Goal: Book appointment/travel/reservation

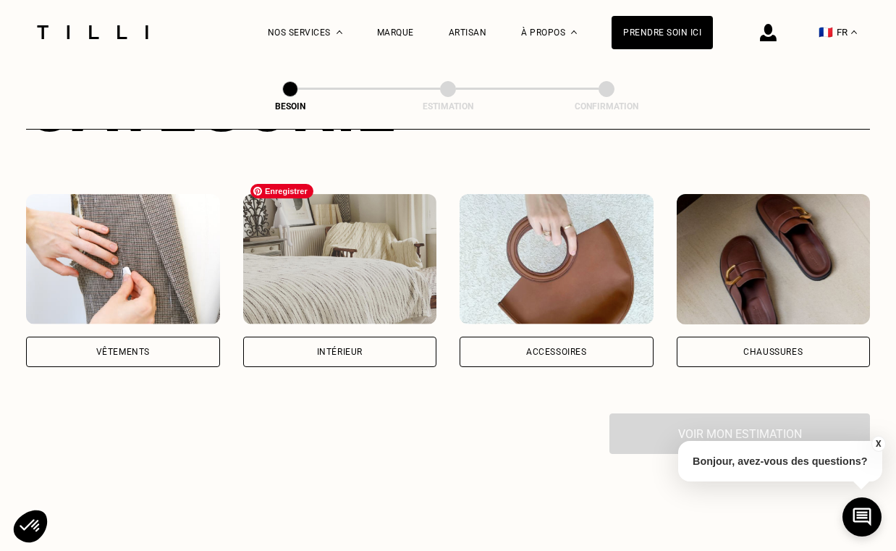
scroll to position [228, 0]
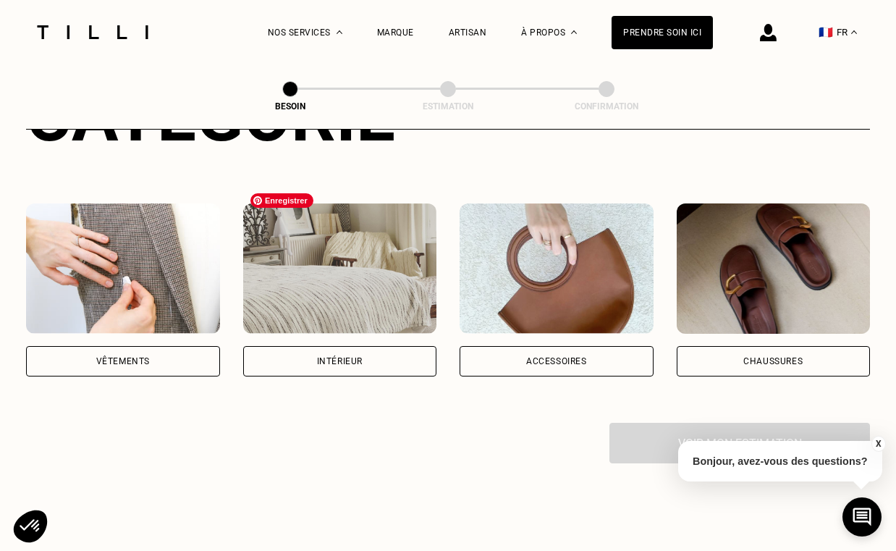
click at [327, 357] on div "Intérieur" at bounding box center [340, 361] width 46 height 9
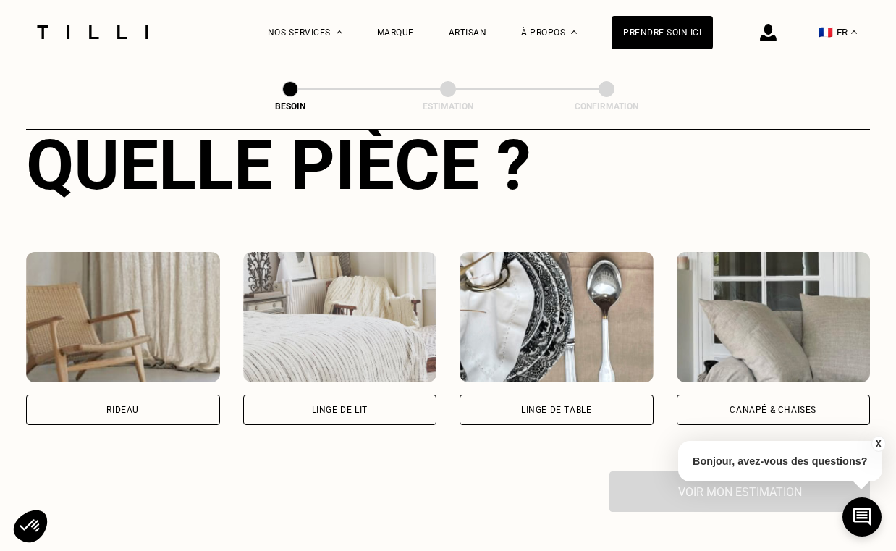
scroll to position [584, 0]
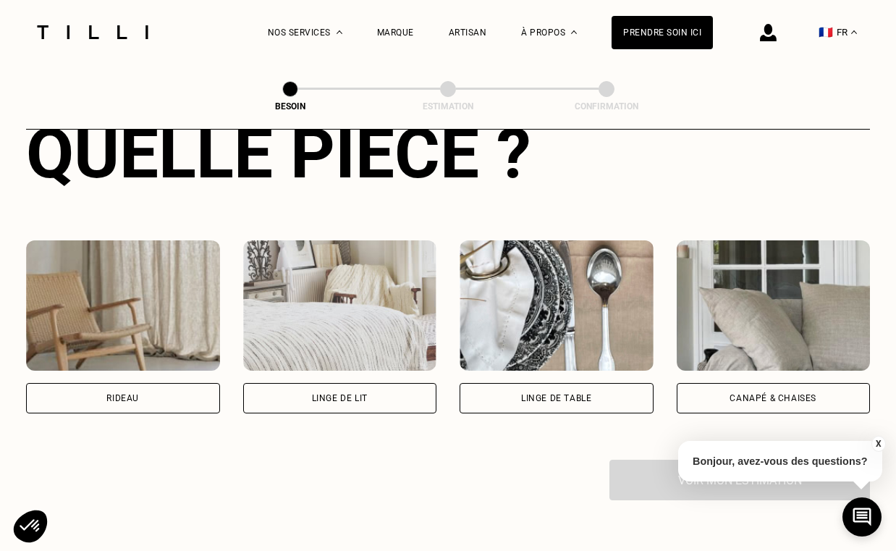
click at [107, 394] on div "Rideau" at bounding box center [122, 398] width 33 height 9
select select "FR"
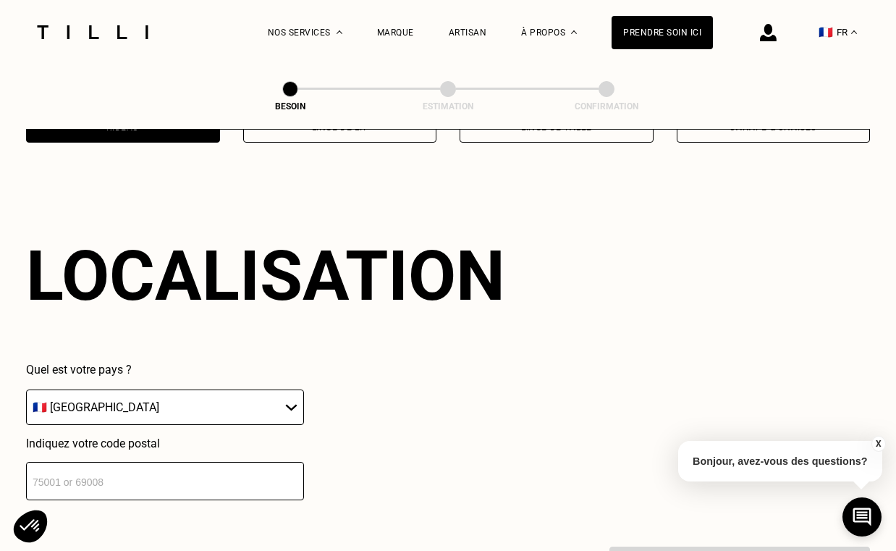
scroll to position [864, 0]
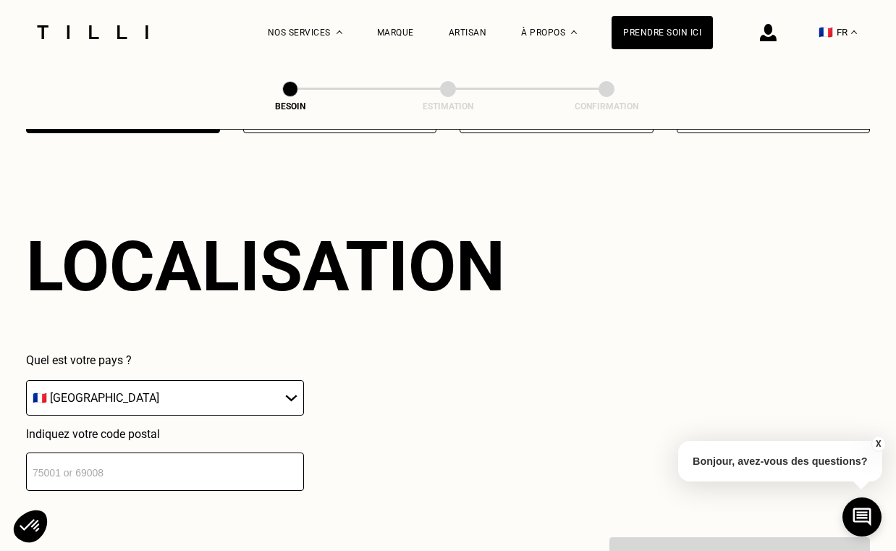
drag, startPoint x: 198, startPoint y: 472, endPoint x: 199, endPoint y: 463, distance: 8.7
click at [198, 472] on input "number" at bounding box center [165, 471] width 278 height 38
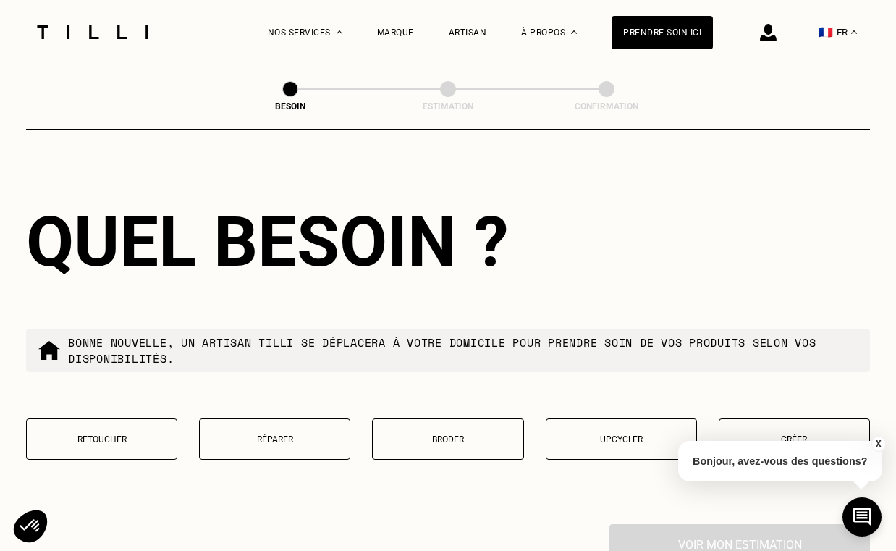
scroll to position [1247, 0]
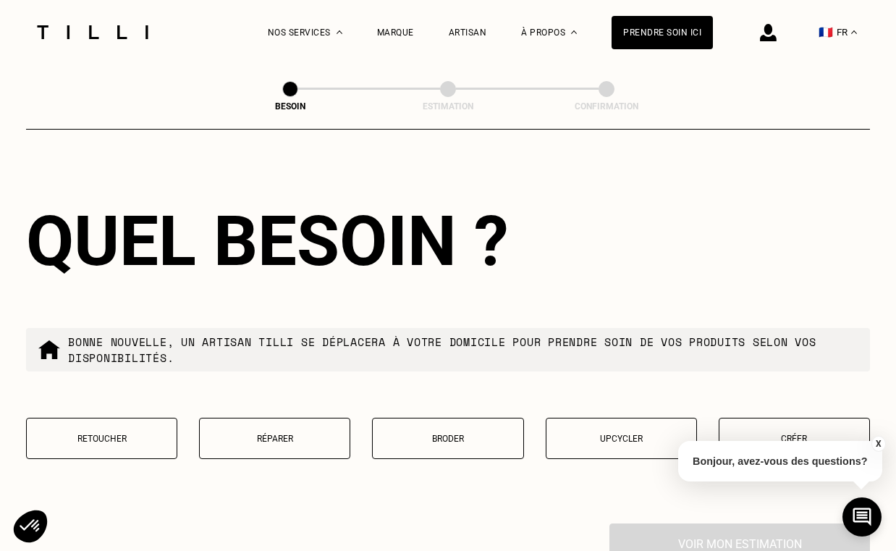
type input "75007"
click at [877, 447] on button "X" at bounding box center [878, 444] width 14 height 16
click at [109, 434] on p "Retoucher" at bounding box center [101, 439] width 135 height 10
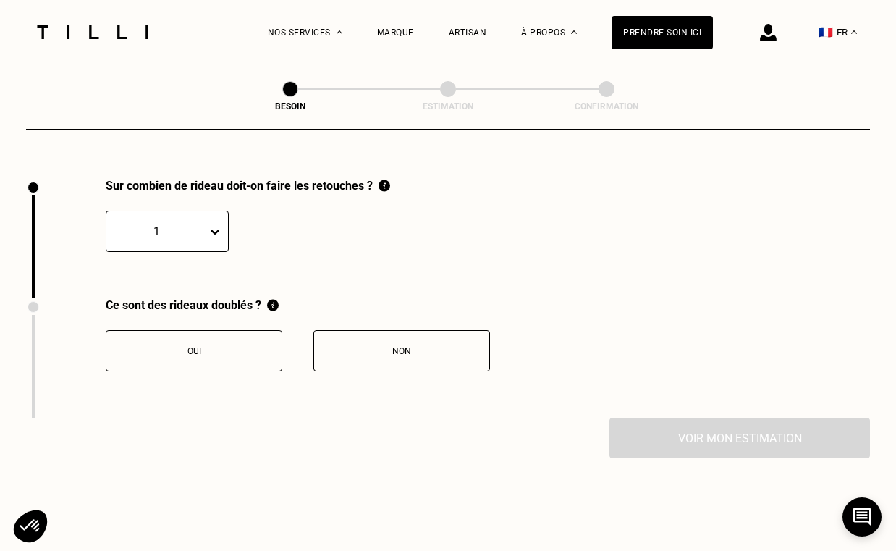
scroll to position [1592, 0]
click at [200, 219] on div "1" at bounding box center [156, 230] width 101 height 22
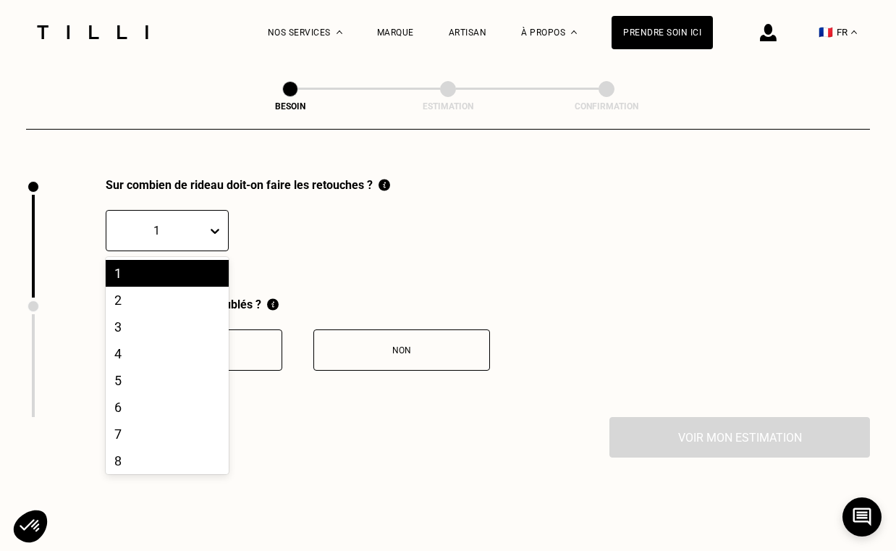
click at [252, 216] on div "1, 1 of 20. 20 results available. Use Up and Down to choose options, press Ente…" at bounding box center [248, 221] width 284 height 59
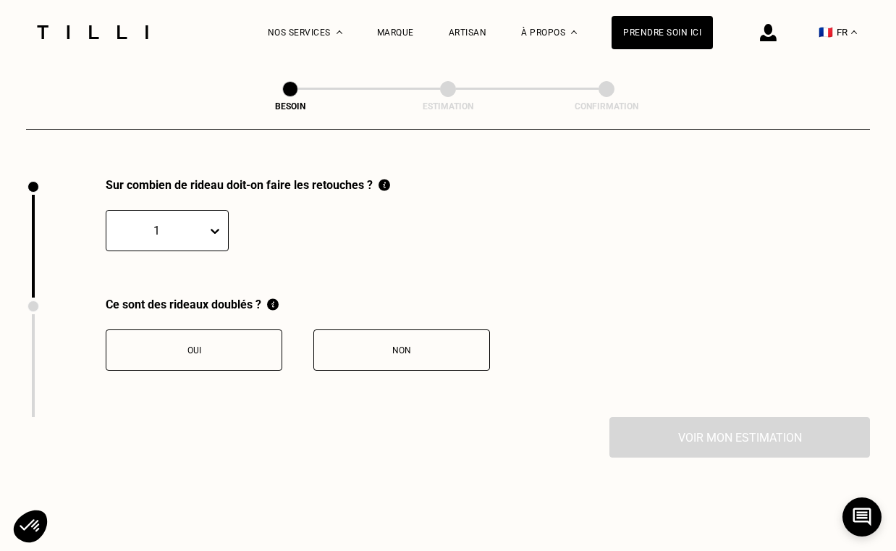
click at [209, 224] on icon at bounding box center [215, 231] width 14 height 14
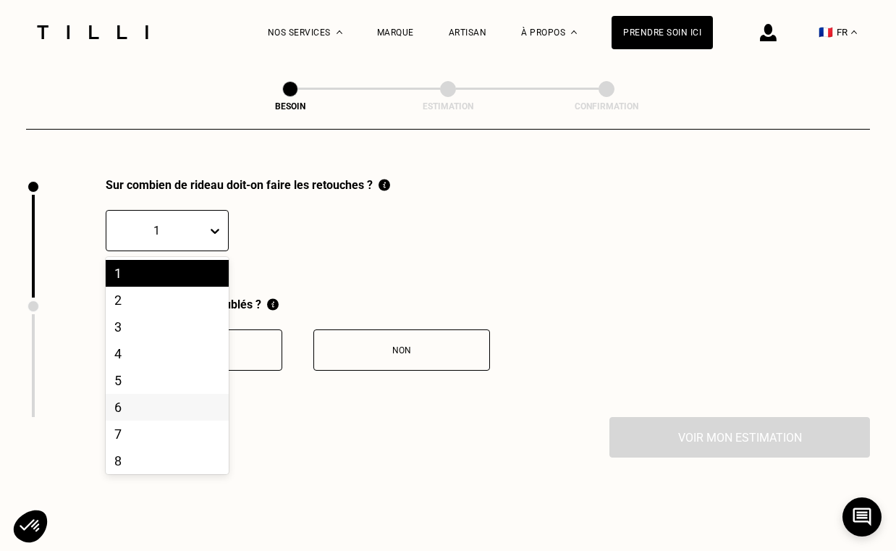
click at [143, 394] on div "6" at bounding box center [167, 407] width 123 height 27
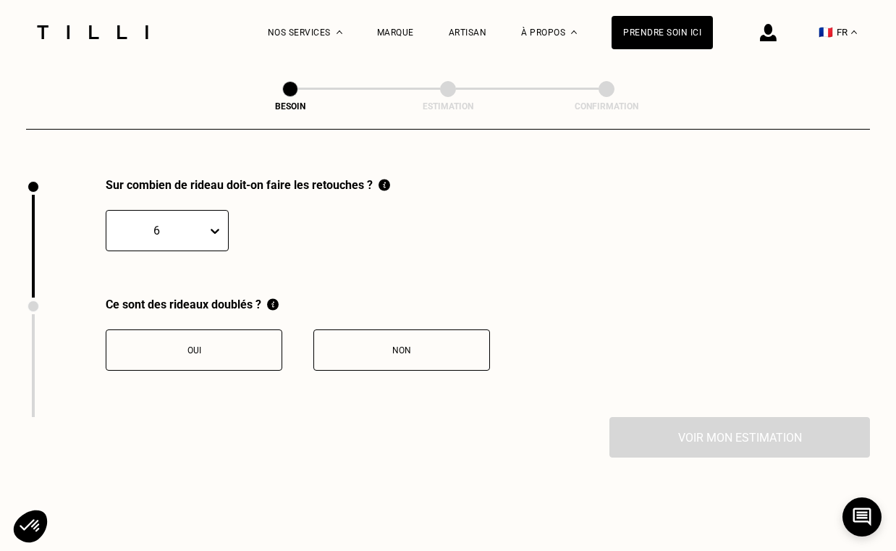
click at [297, 232] on div "option 6, selected. 6" at bounding box center [248, 221] width 284 height 59
click at [379, 345] on div "Non" at bounding box center [401, 350] width 161 height 10
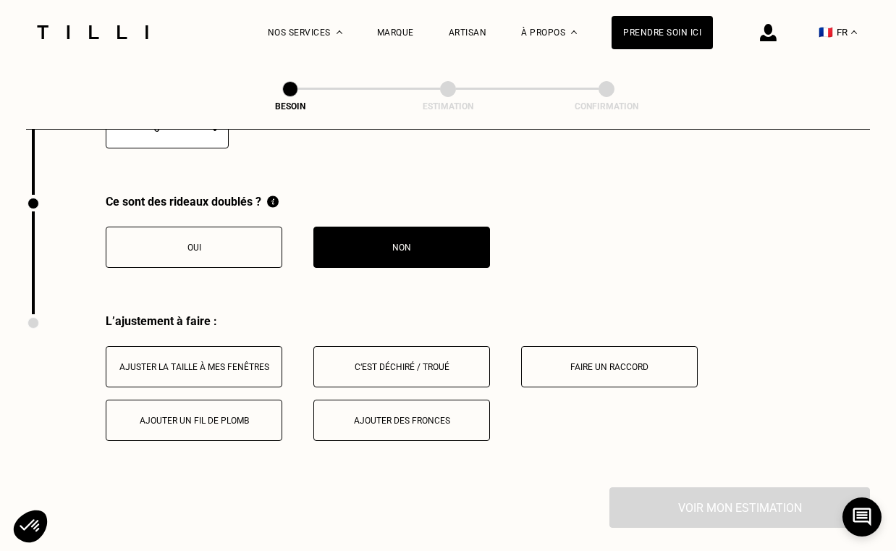
scroll to position [1700, 0]
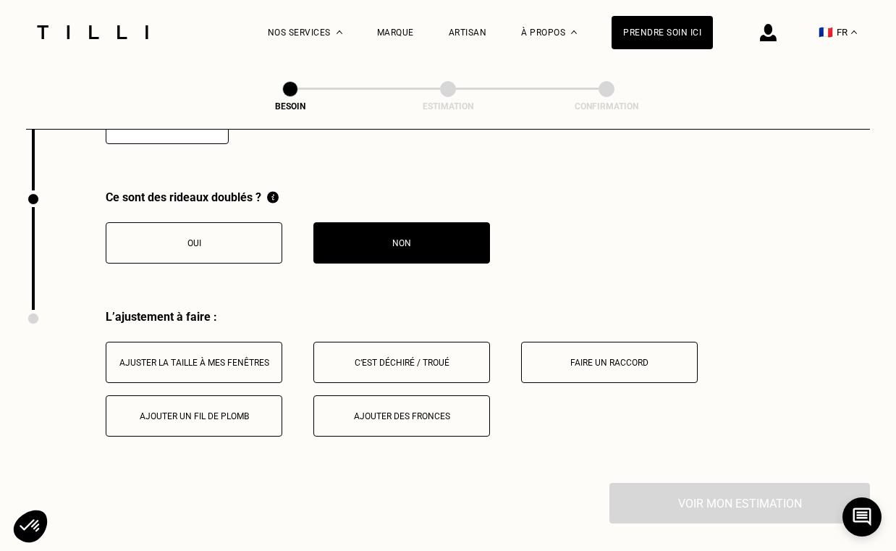
click at [193, 358] on div "Ajuster la taille à mes fenêtres" at bounding box center [194, 363] width 161 height 10
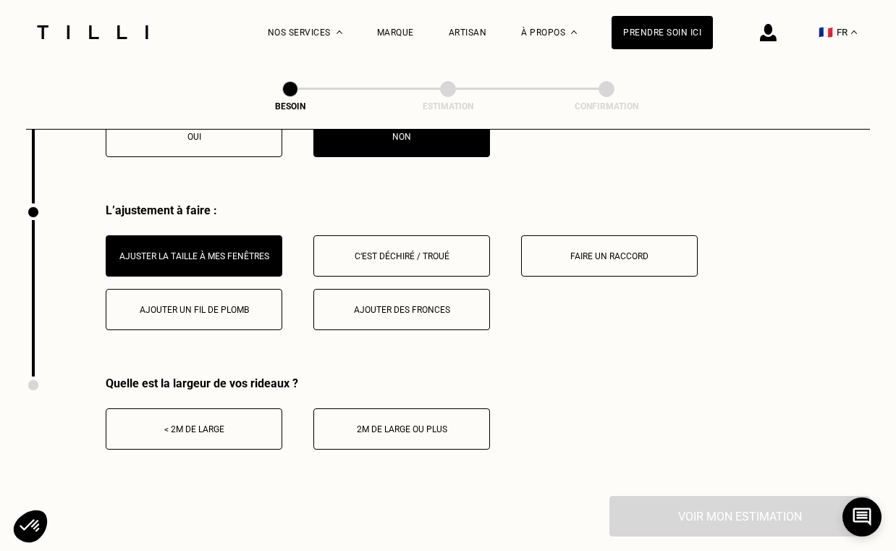
scroll to position [1818, 0]
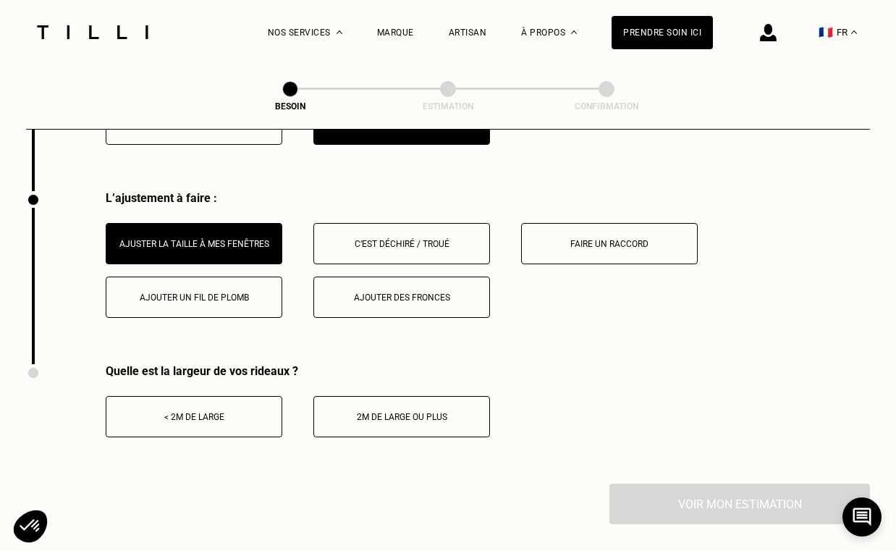
click at [240, 412] on div "< 2m de large" at bounding box center [194, 417] width 161 height 10
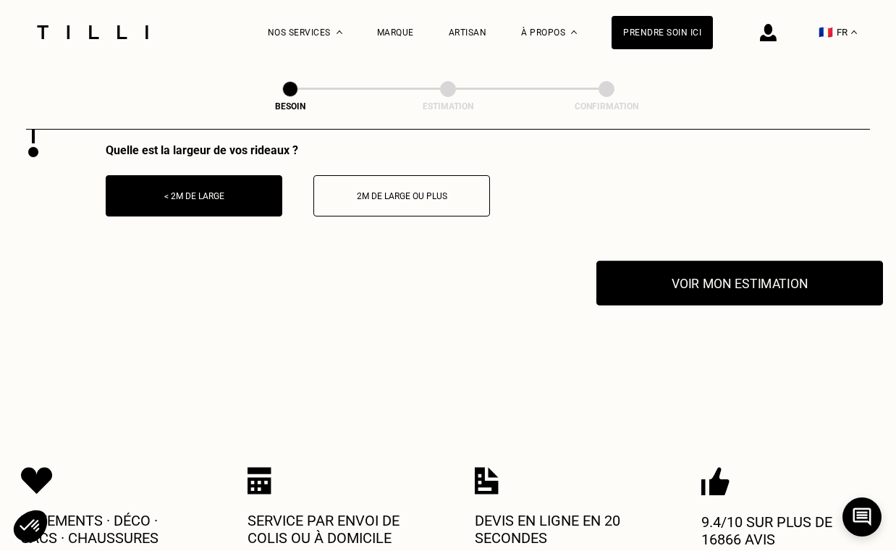
scroll to position [2037, 0]
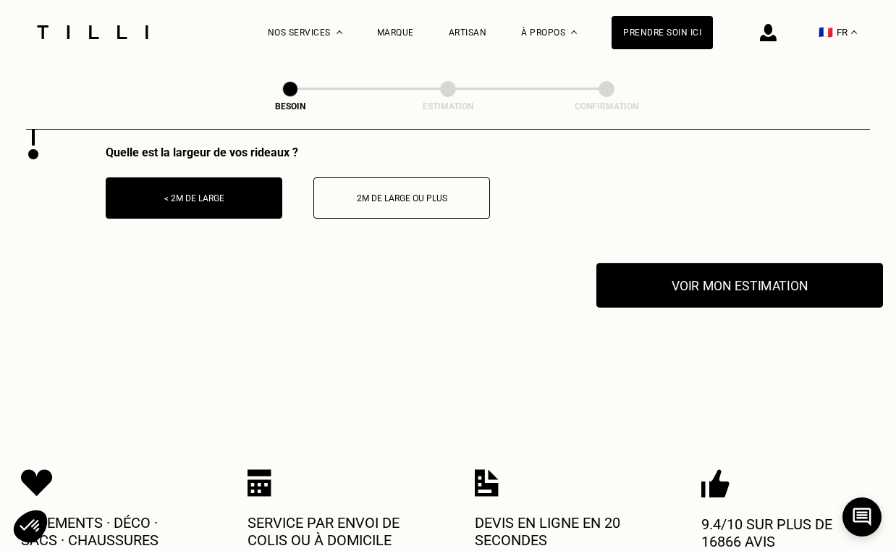
click at [719, 271] on button "Voir mon estimation" at bounding box center [739, 285] width 287 height 45
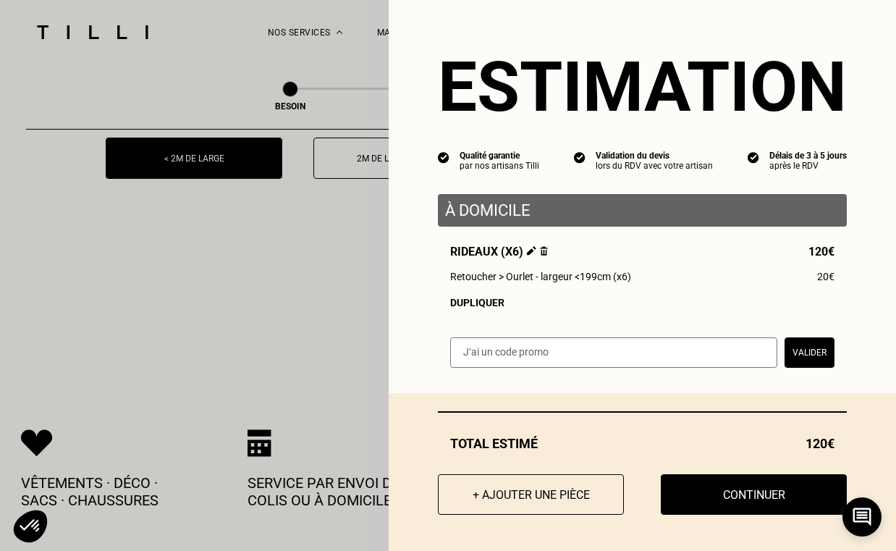
scroll to position [2163, 0]
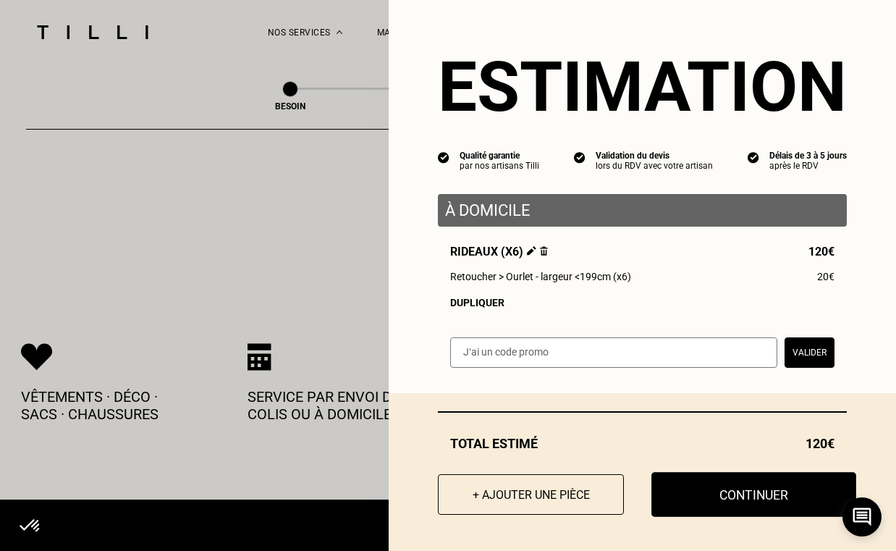
click at [706, 492] on button "Continuer" at bounding box center [753, 494] width 205 height 45
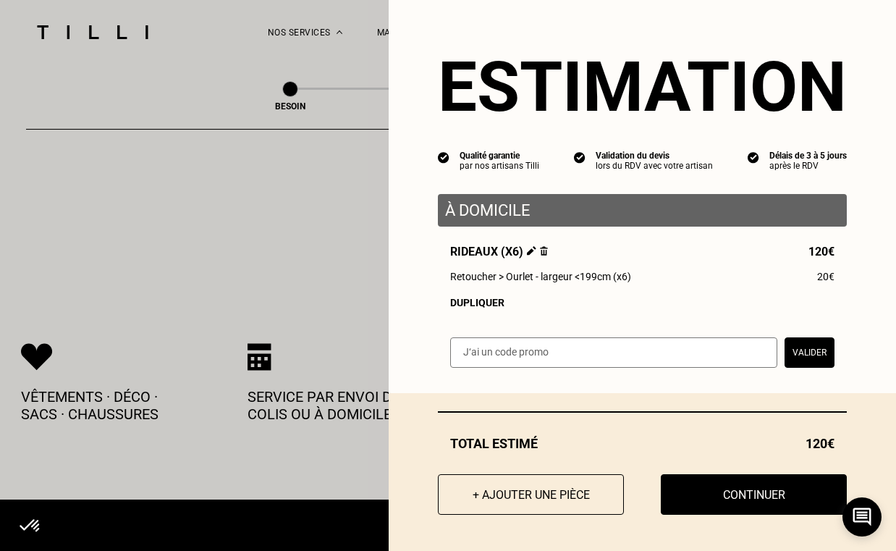
scroll to position [912, 0]
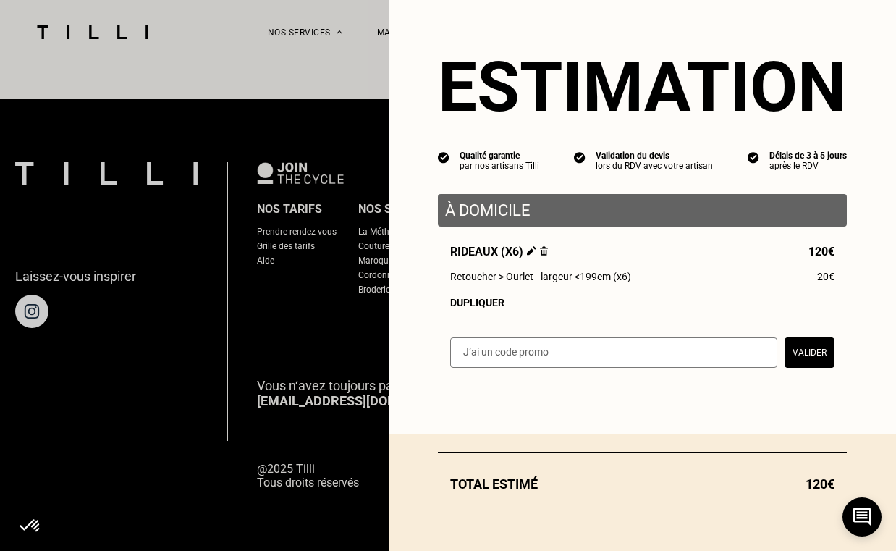
select select "FR"
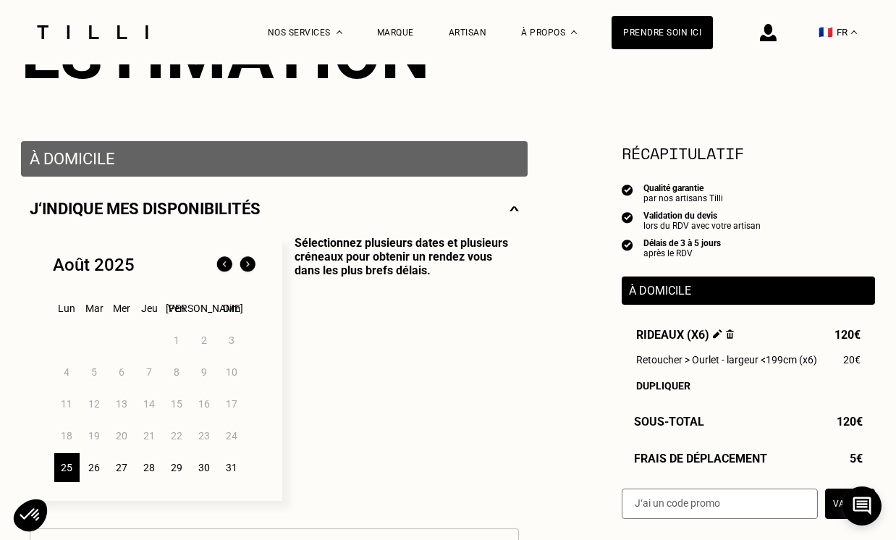
scroll to position [236, 0]
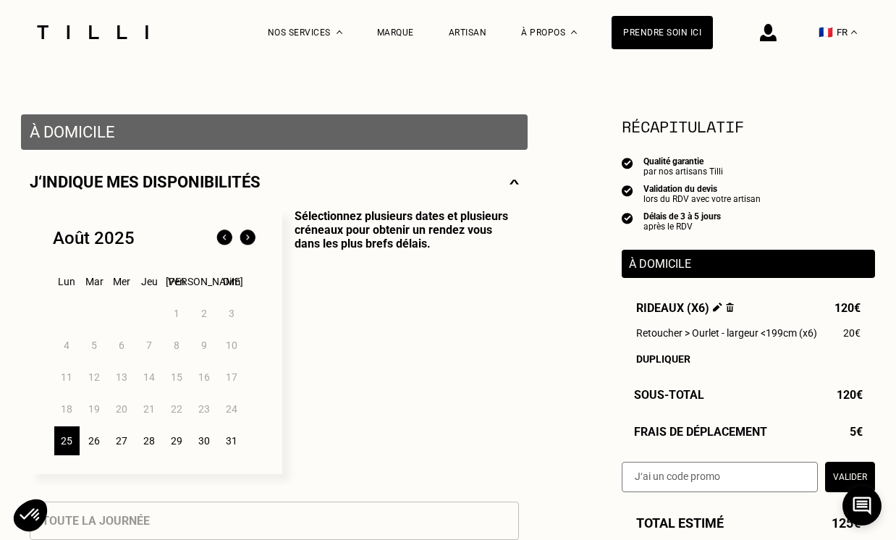
click at [122, 441] on div "27" at bounding box center [121, 440] width 25 height 29
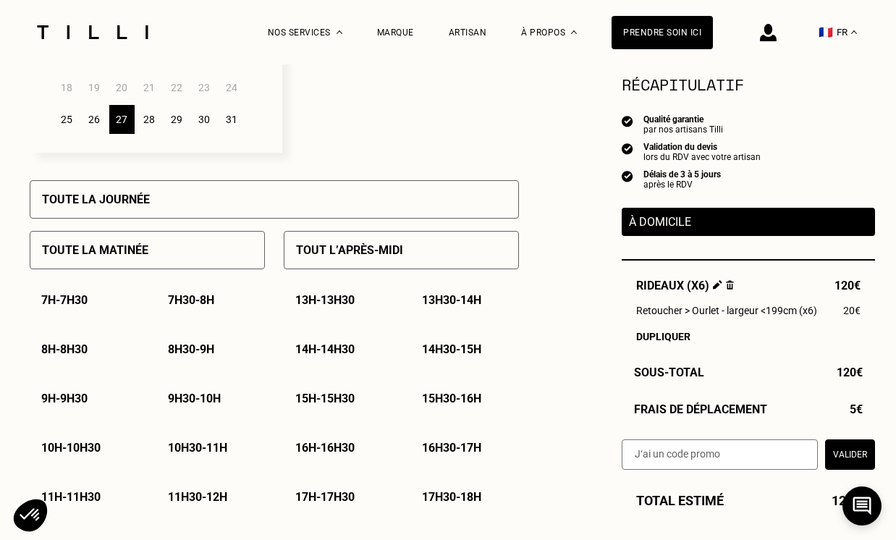
scroll to position [659, 0]
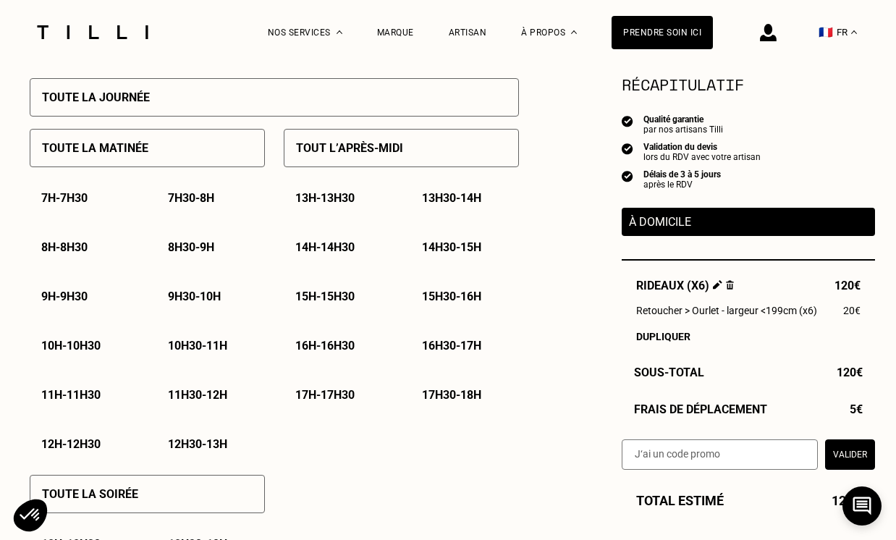
click at [98, 346] on p "10h - 10h30" at bounding box center [70, 346] width 59 height 14
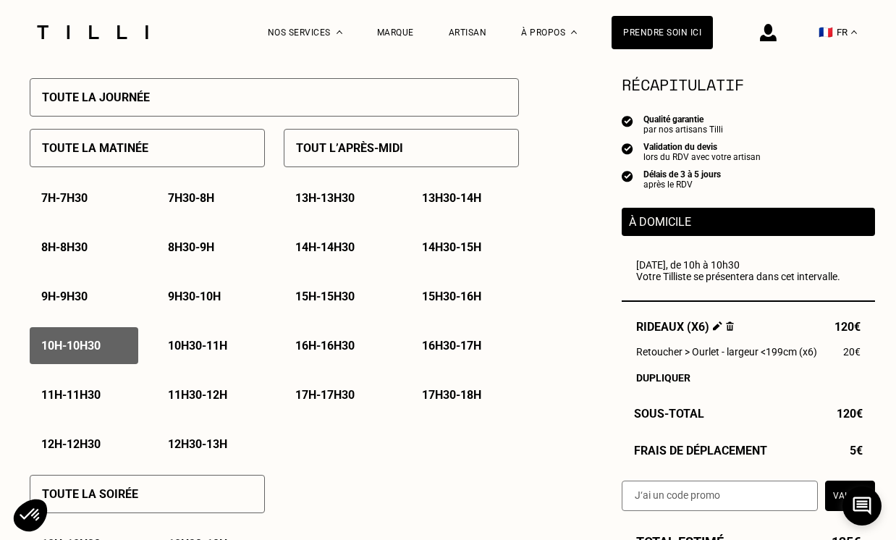
click at [182, 349] on p "10h30 - 11h" at bounding box center [197, 346] width 59 height 14
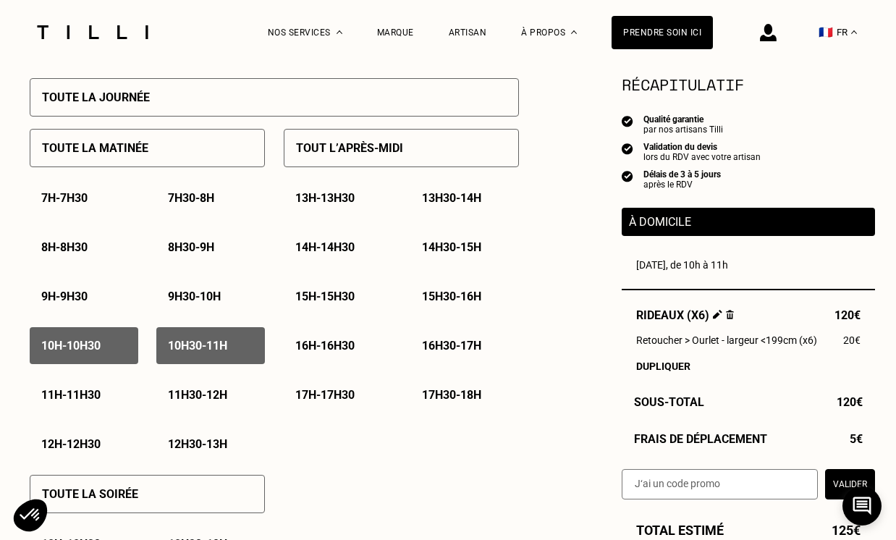
click at [111, 398] on div "11h - 11h30" at bounding box center [84, 394] width 109 height 37
click at [96, 400] on p "11h - 11h30" at bounding box center [70, 395] width 59 height 14
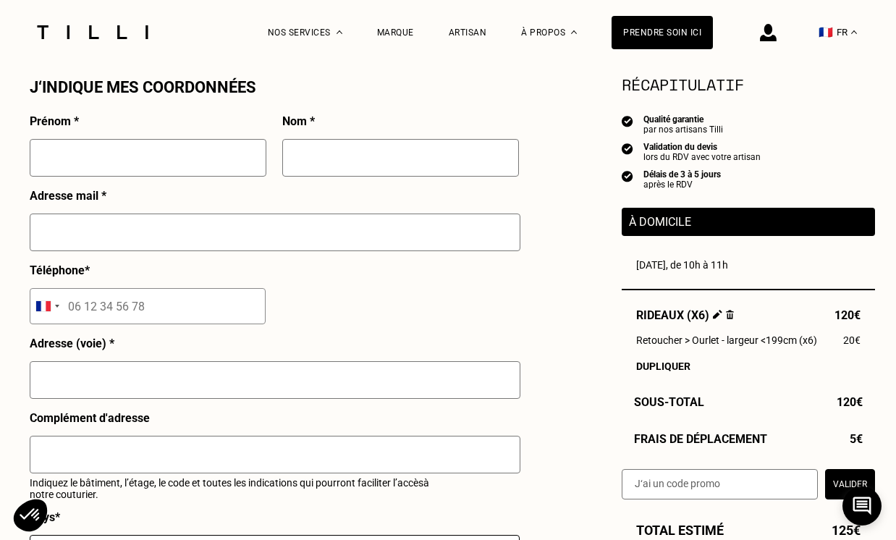
scroll to position [1327, 0]
click at [162, 154] on input "text" at bounding box center [148, 159] width 237 height 38
type input "thibaut"
type input "[PERSON_NAME]"
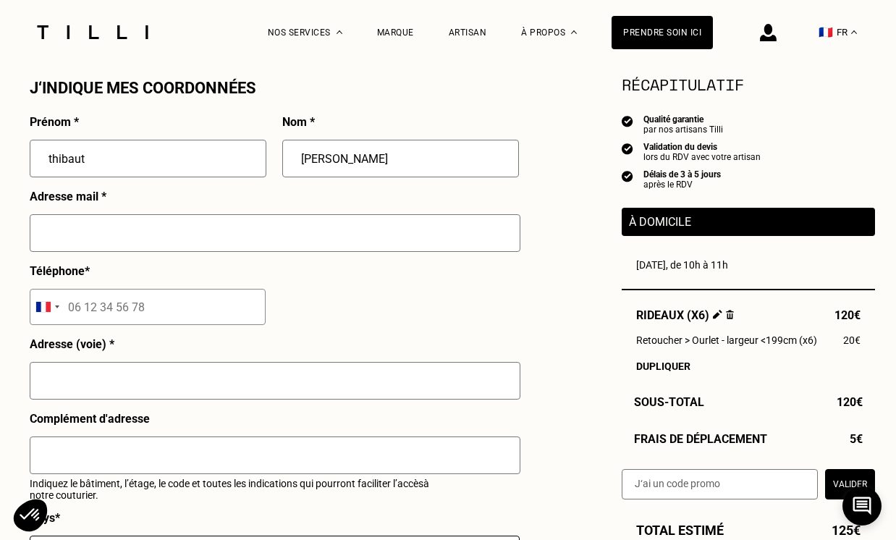
type input "[EMAIL_ADDRESS][DOMAIN_NAME]"
type input "06 73 81 30 06"
type input "[STREET_ADDRESS]"
type input "[PERSON_NAME] l'évêque"
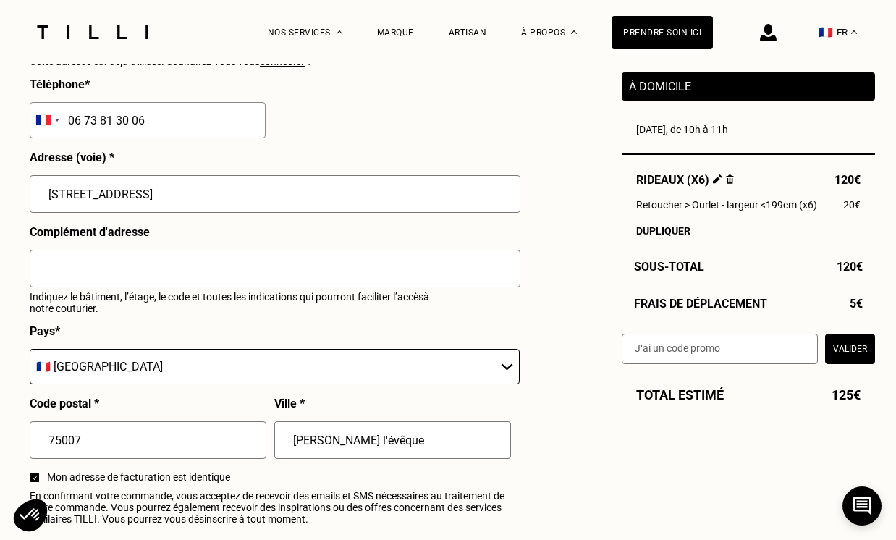
scroll to position [1542, 0]
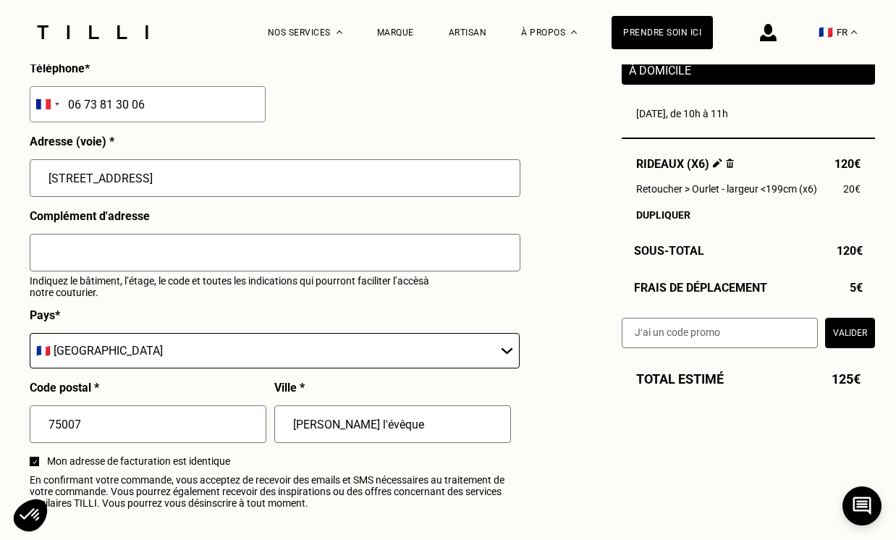
drag, startPoint x: 180, startPoint y: 184, endPoint x: -5, endPoint y: 174, distance: 184.9
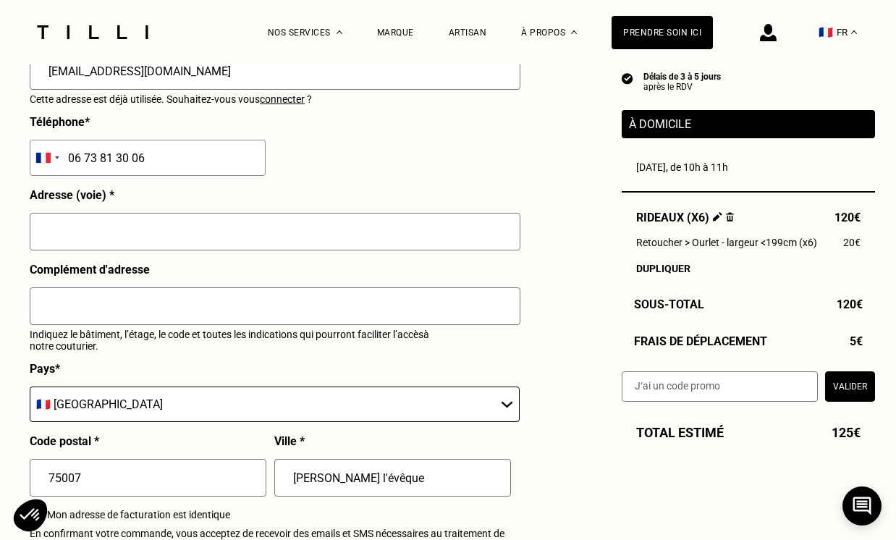
scroll to position [1520, 0]
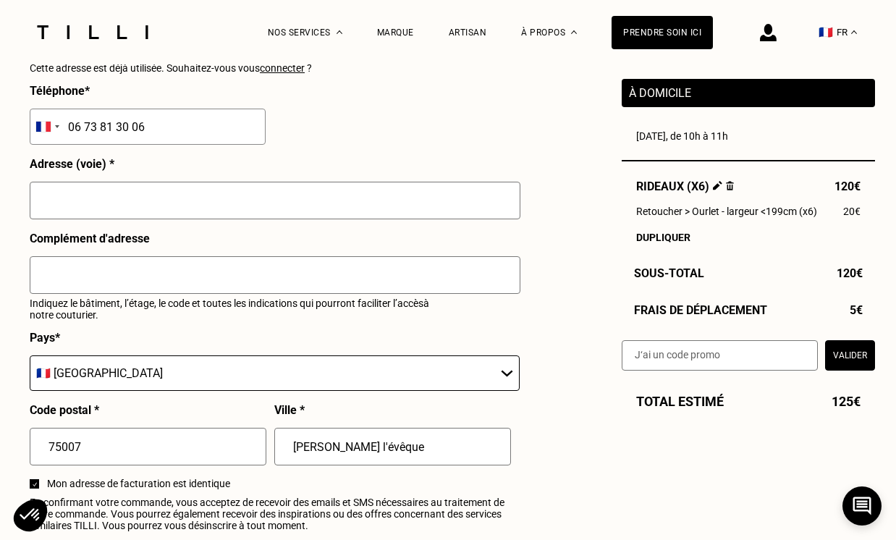
click at [105, 205] on input "text" at bounding box center [275, 201] width 491 height 38
type input "[STREET_ADDRESS]"
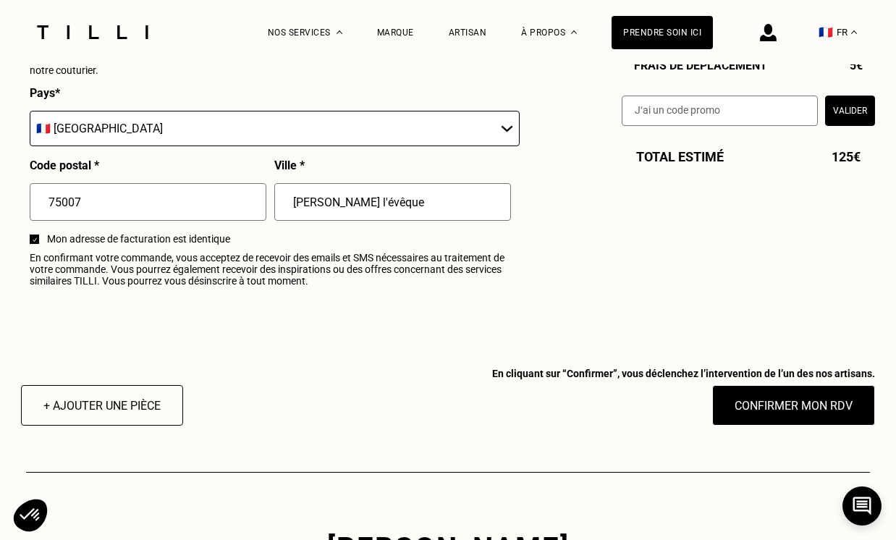
scroll to position [1783, 0]
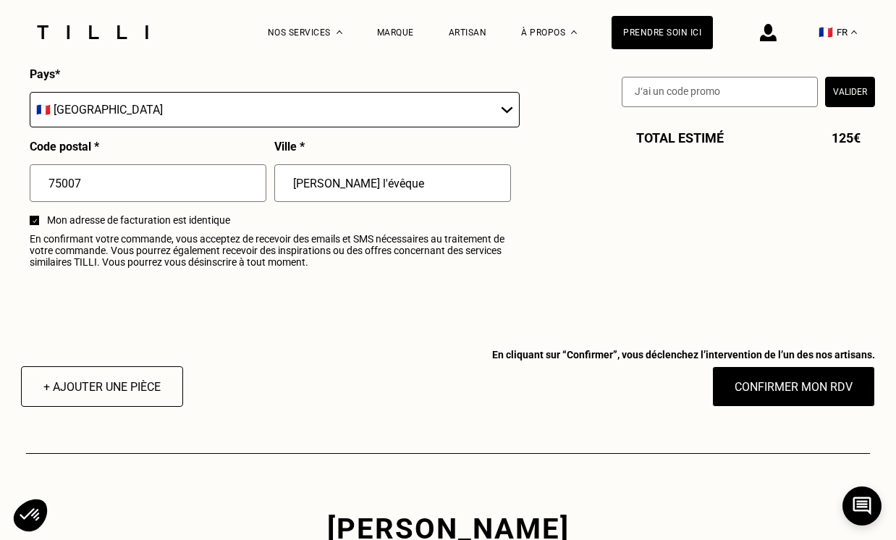
drag, startPoint x: 400, startPoint y: 180, endPoint x: 242, endPoint y: 174, distance: 157.9
type input "[GEOGRAPHIC_DATA]"
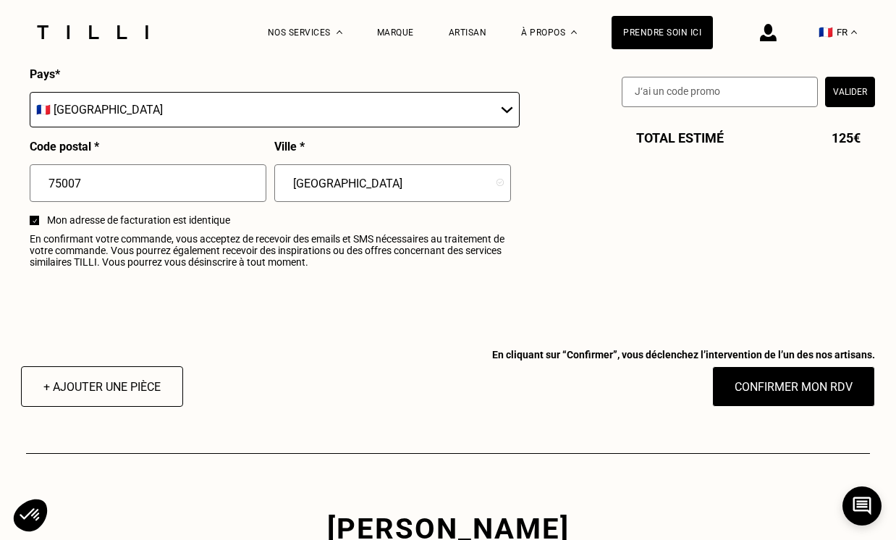
click at [37, 222] on div at bounding box center [34, 220] width 9 height 9
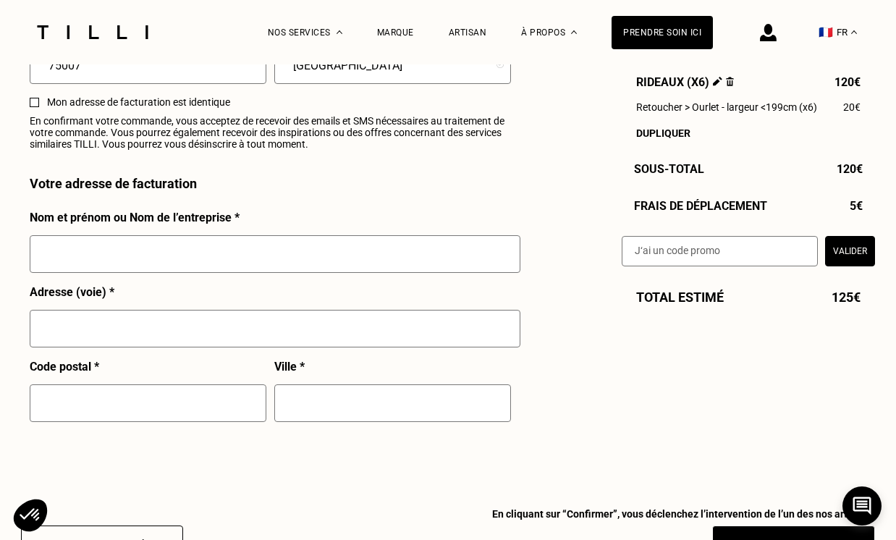
scroll to position [1906, 0]
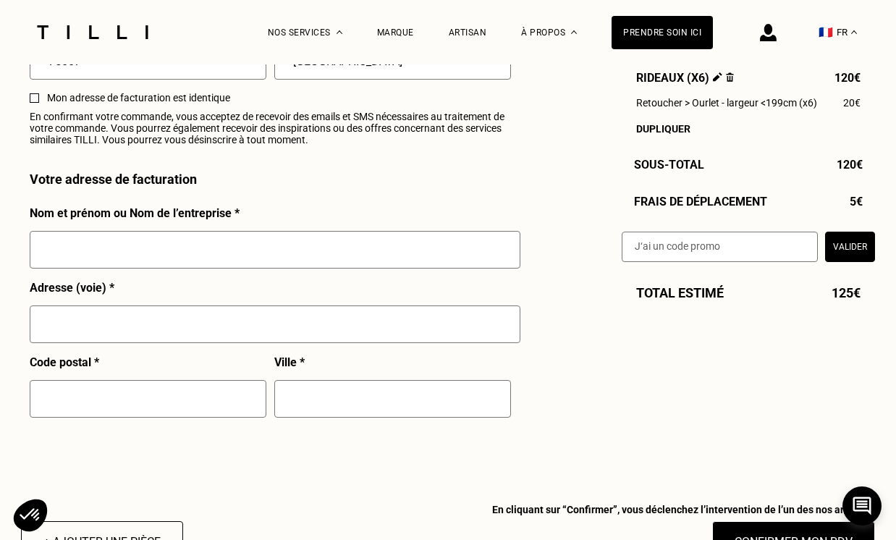
click at [185, 250] on input "text" at bounding box center [275, 250] width 491 height 38
type input "OTA"
type input "[STREET_ADDRESS]"
type input "[PERSON_NAME] l'évêque"
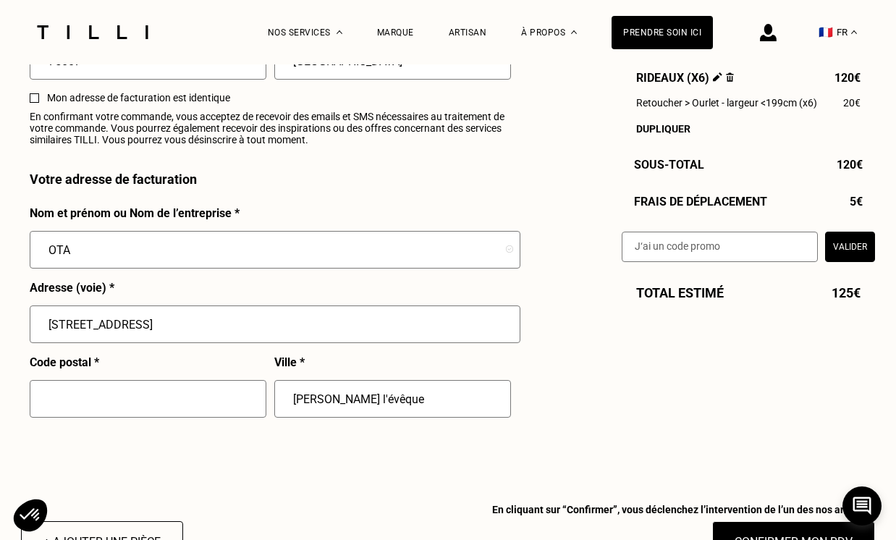
click at [195, 410] on input "text" at bounding box center [148, 399] width 237 height 38
type input "72460"
click at [359, 391] on input "text" at bounding box center [392, 399] width 237 height 38
type input "[PERSON_NAME] l'évêque"
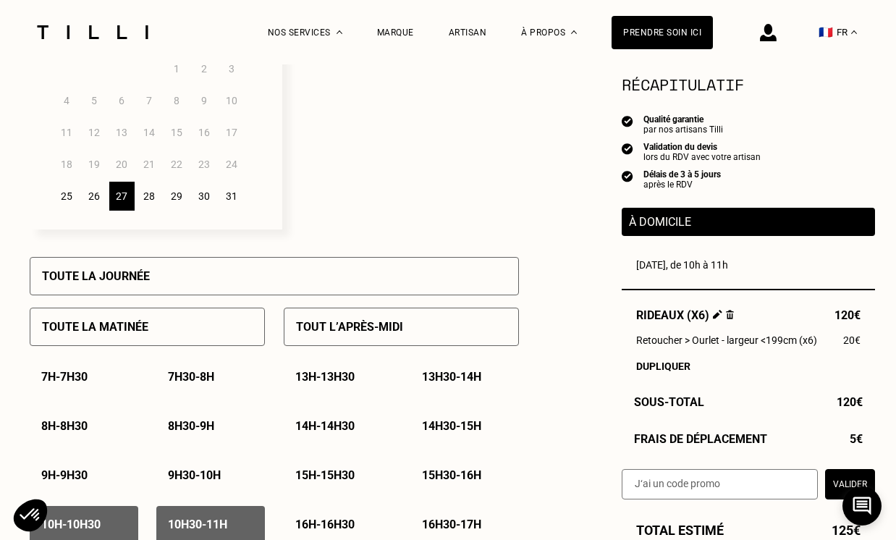
scroll to position [400, 0]
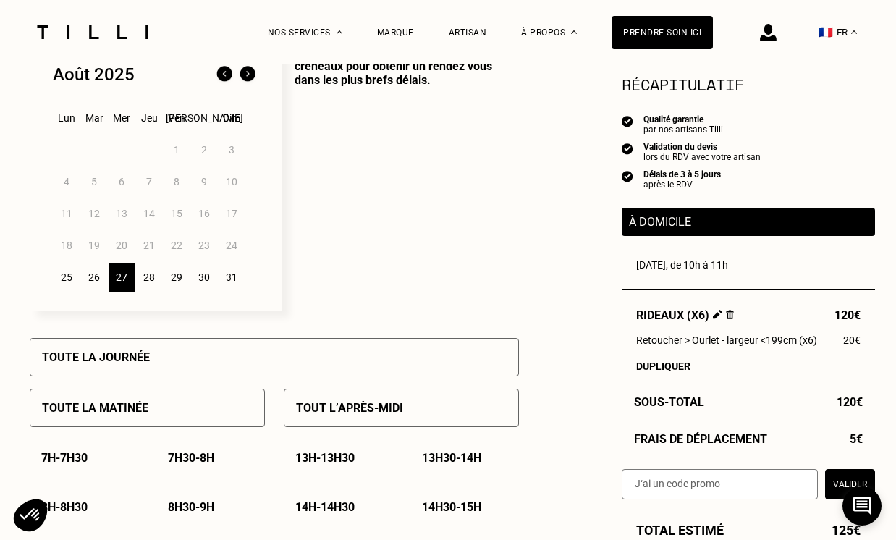
click at [180, 278] on div "29" at bounding box center [176, 277] width 25 height 29
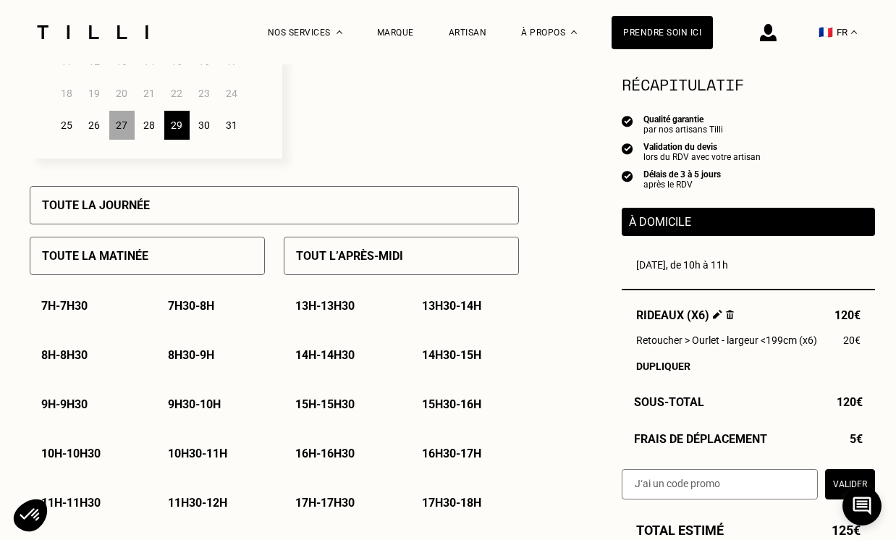
scroll to position [516, 0]
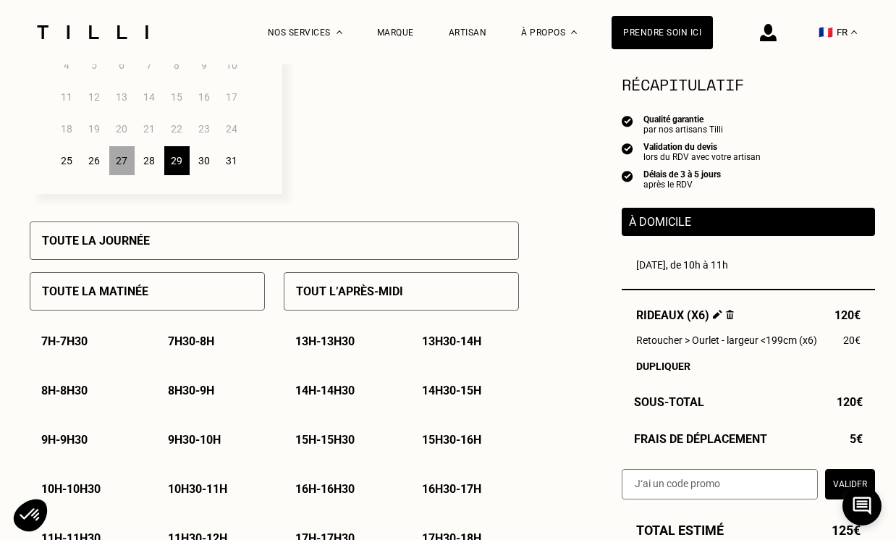
click at [316, 181] on p "Sélectionnez plusieurs dates et plusieurs créneaux pour obtenir un rendez vous …" at bounding box center [400, 61] width 237 height 265
click at [152, 164] on div "28" at bounding box center [149, 160] width 25 height 29
click at [185, 164] on div "29" at bounding box center [176, 160] width 25 height 29
click at [123, 167] on div "27" at bounding box center [121, 160] width 25 height 29
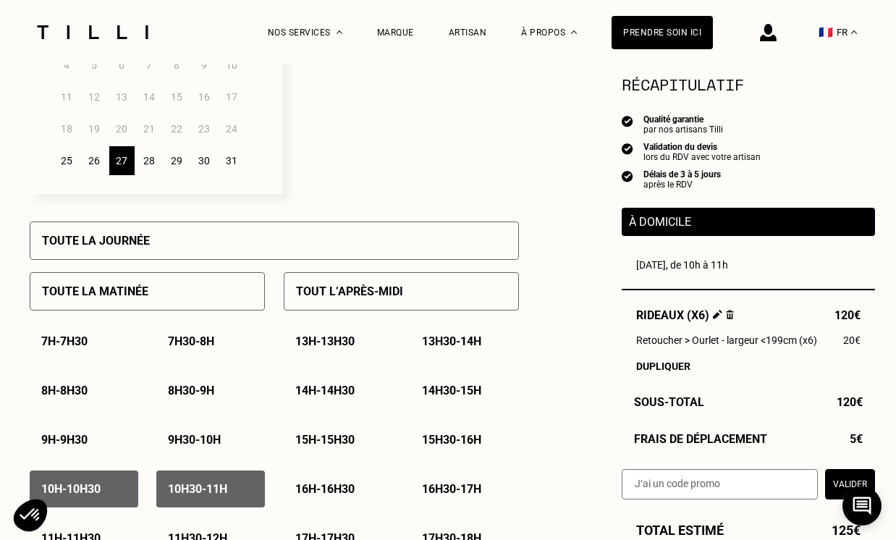
click at [178, 165] on div "29" at bounding box center [176, 160] width 25 height 29
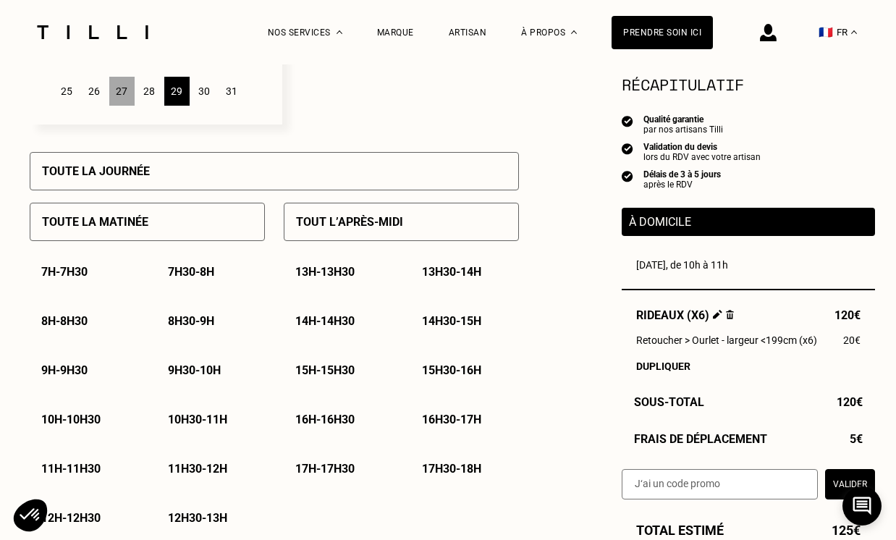
scroll to position [632, 0]
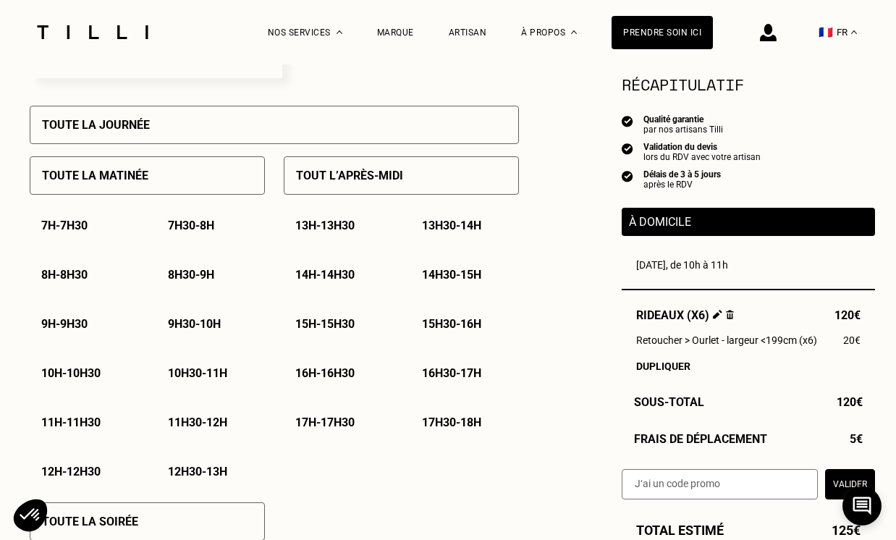
click at [180, 323] on p "9h30 - 10h" at bounding box center [194, 324] width 53 height 14
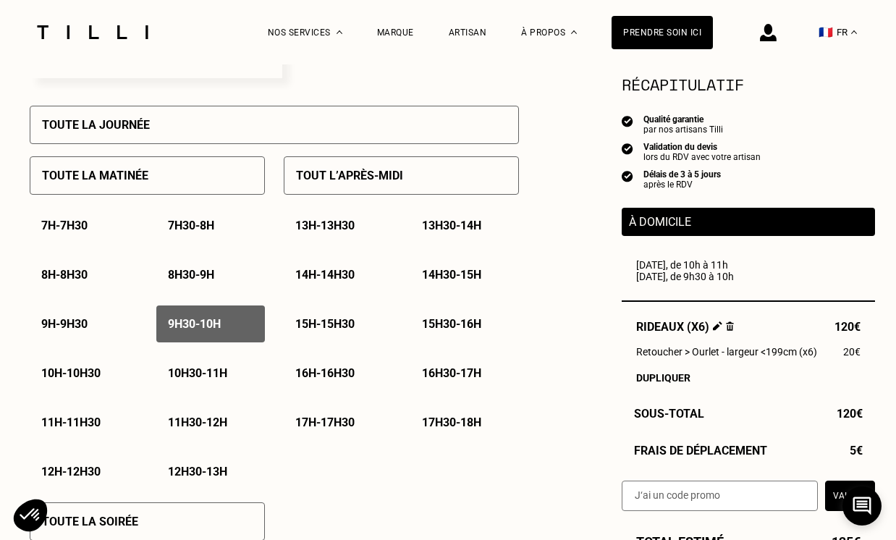
click at [90, 371] on p "10h - 10h30" at bounding box center [70, 373] width 59 height 14
click at [192, 373] on p "10h30 - 11h" at bounding box center [197, 373] width 59 height 14
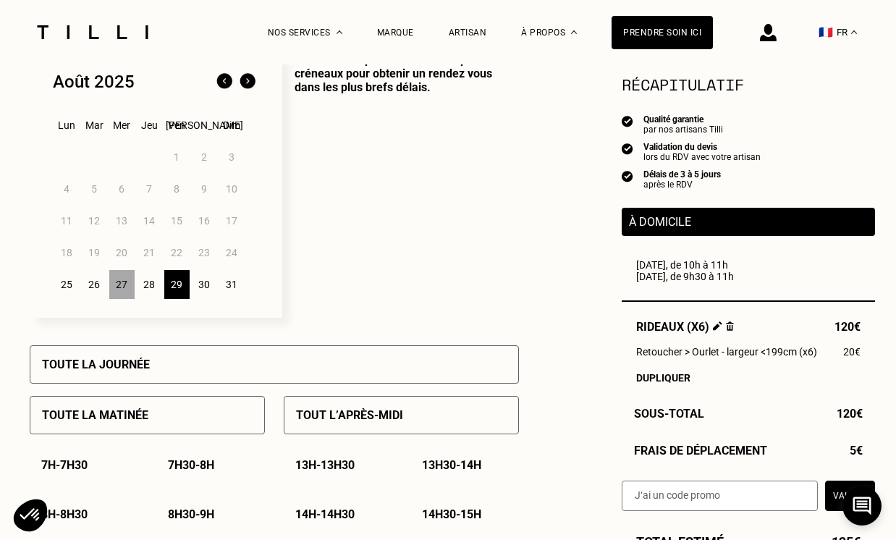
scroll to position [374, 0]
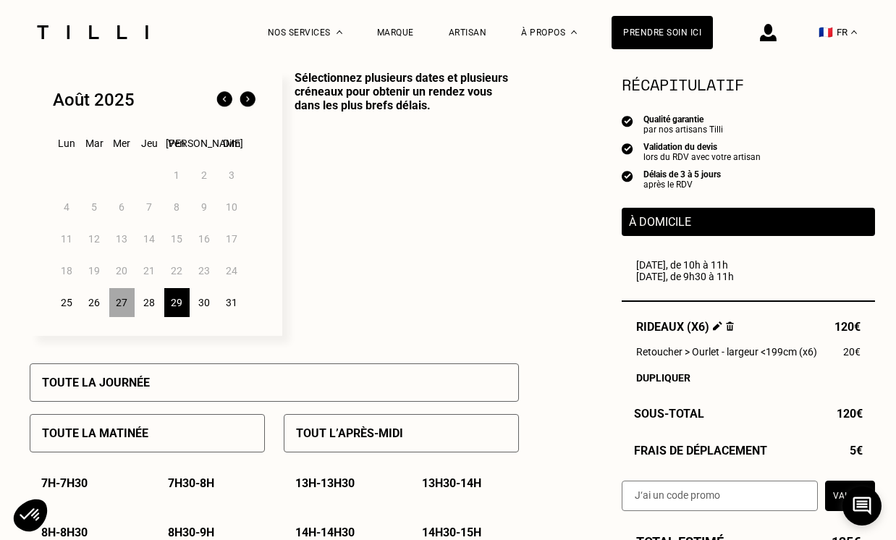
click at [117, 303] on div "27" at bounding box center [121, 302] width 25 height 29
click at [170, 311] on div "29" at bounding box center [176, 302] width 25 height 29
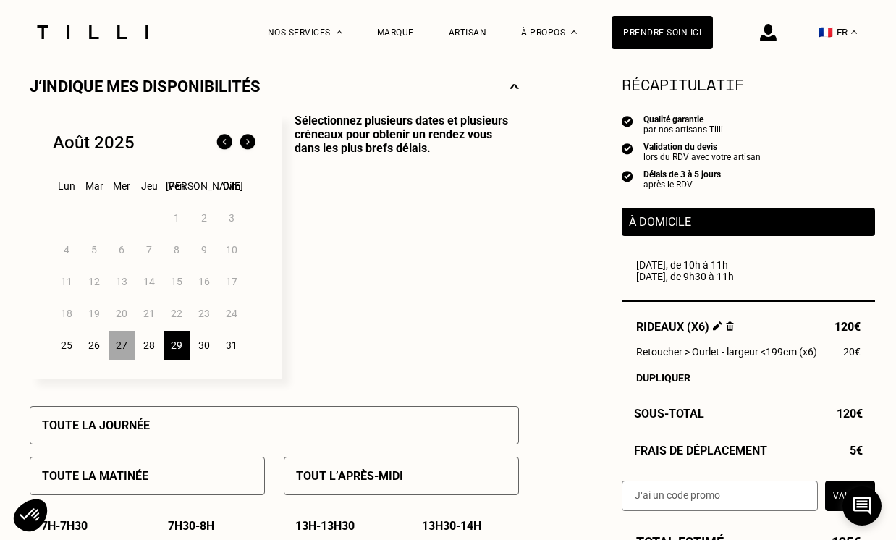
scroll to position [329, 0]
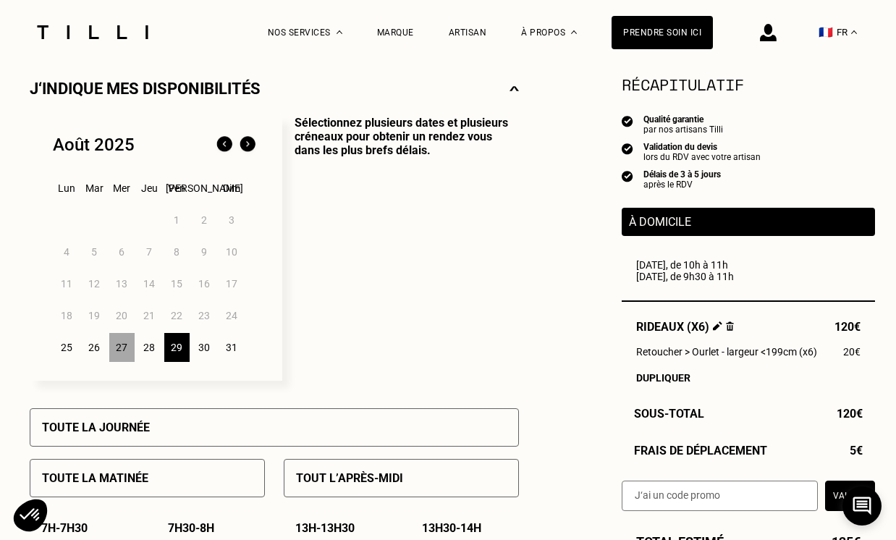
drag, startPoint x: 123, startPoint y: 345, endPoint x: 128, endPoint y: 354, distance: 10.7
click at [123, 345] on div "27" at bounding box center [121, 347] width 25 height 29
click at [186, 351] on div "29" at bounding box center [176, 347] width 25 height 29
click at [109, 352] on div "27" at bounding box center [121, 347] width 25 height 29
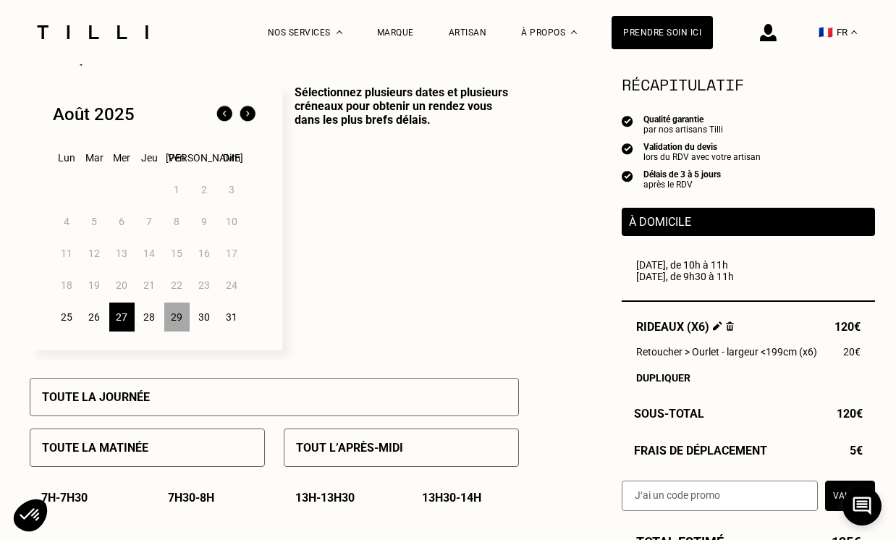
scroll to position [585, 0]
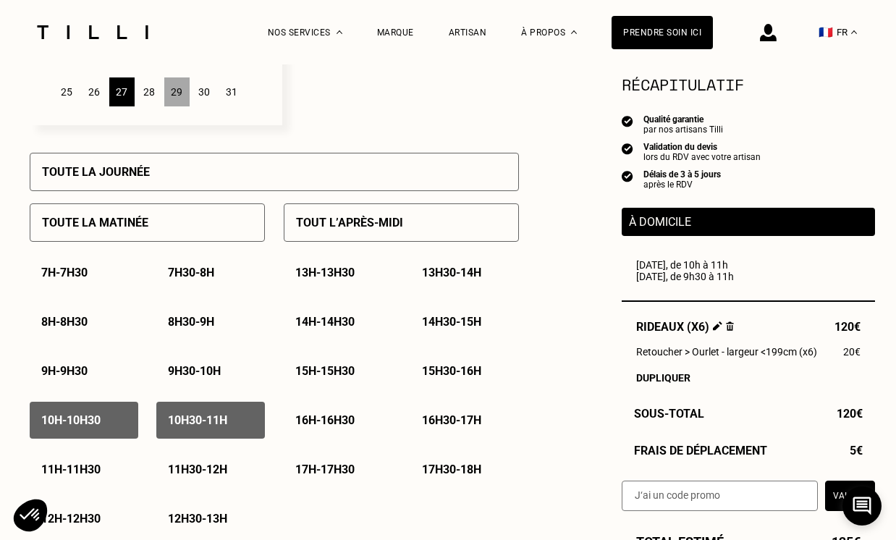
click at [125, 414] on div "10h - 10h30" at bounding box center [84, 420] width 109 height 37
drag, startPoint x: 214, startPoint y: 418, endPoint x: 221, endPoint y: 386, distance: 32.7
click at [214, 418] on p "10h30 - 11h" at bounding box center [197, 420] width 59 height 14
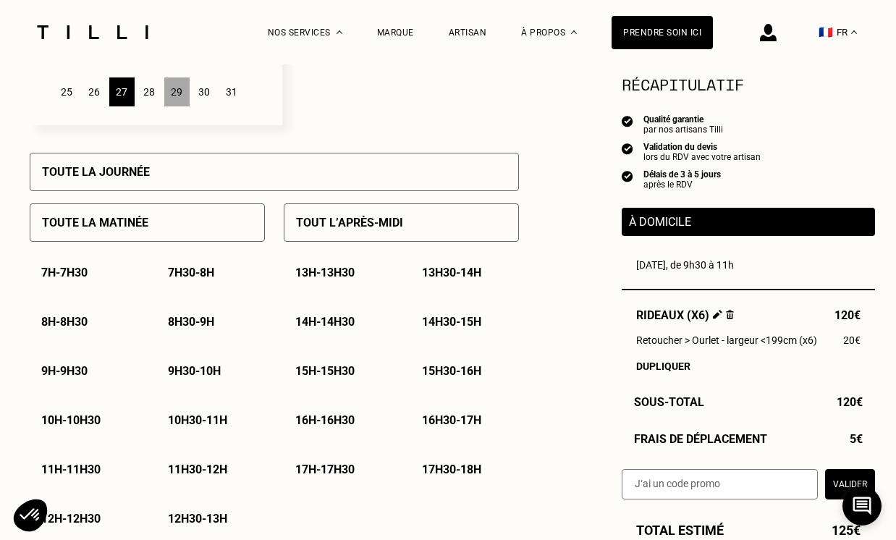
click at [184, 97] on div "29" at bounding box center [176, 91] width 25 height 29
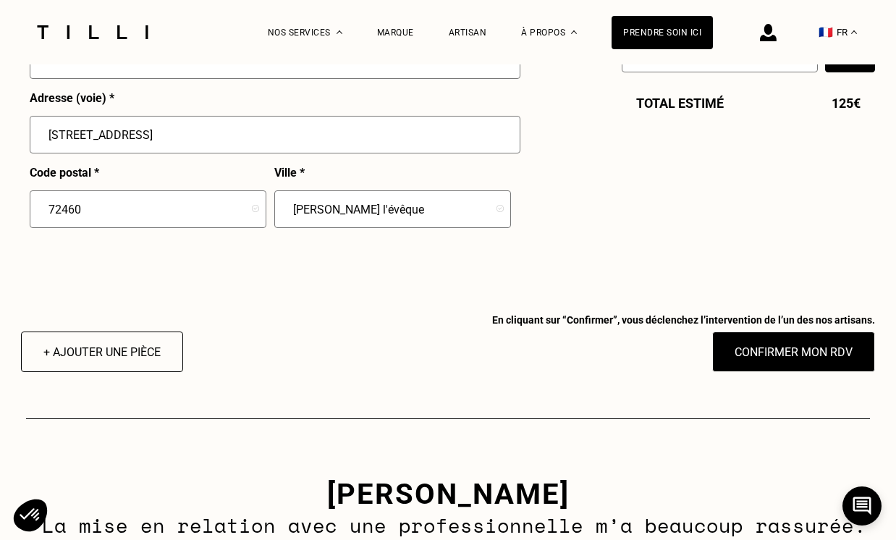
scroll to position [2124, 0]
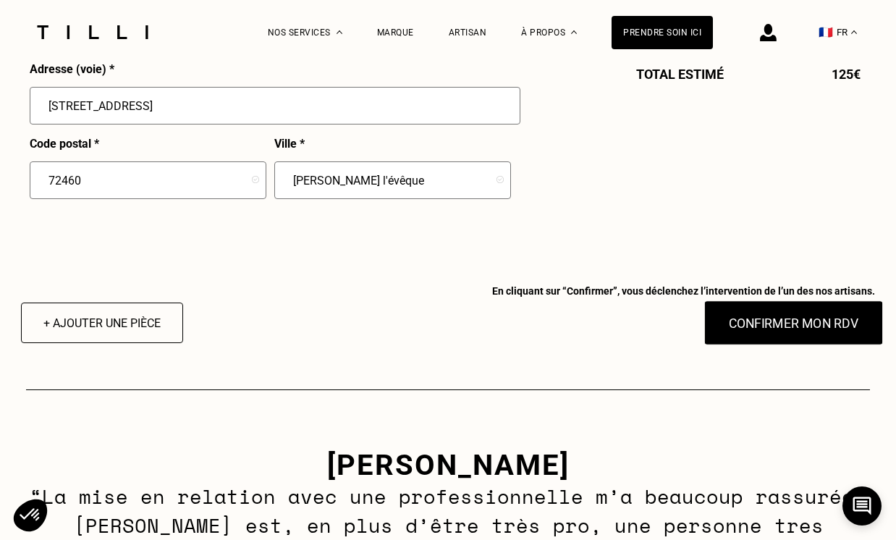
click at [774, 317] on button "Confirmer mon RDV" at bounding box center [794, 322] width 180 height 45
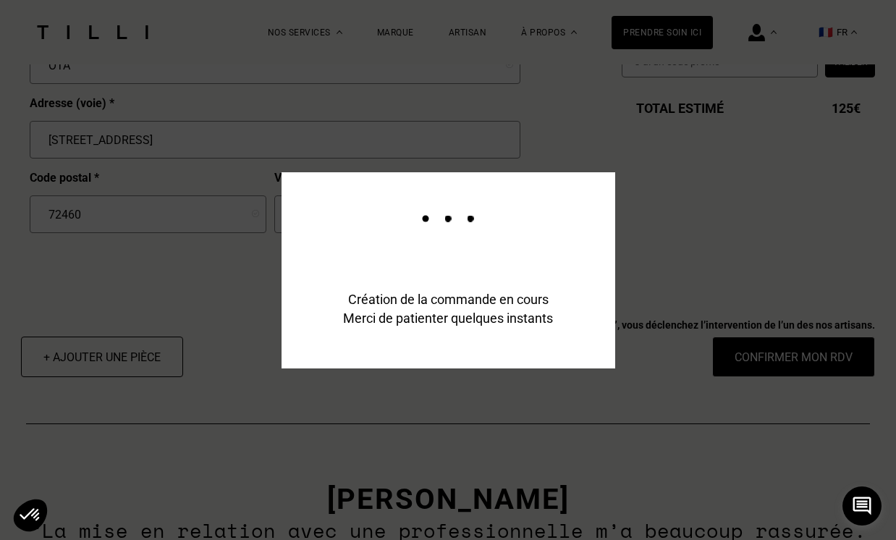
scroll to position [2159, 0]
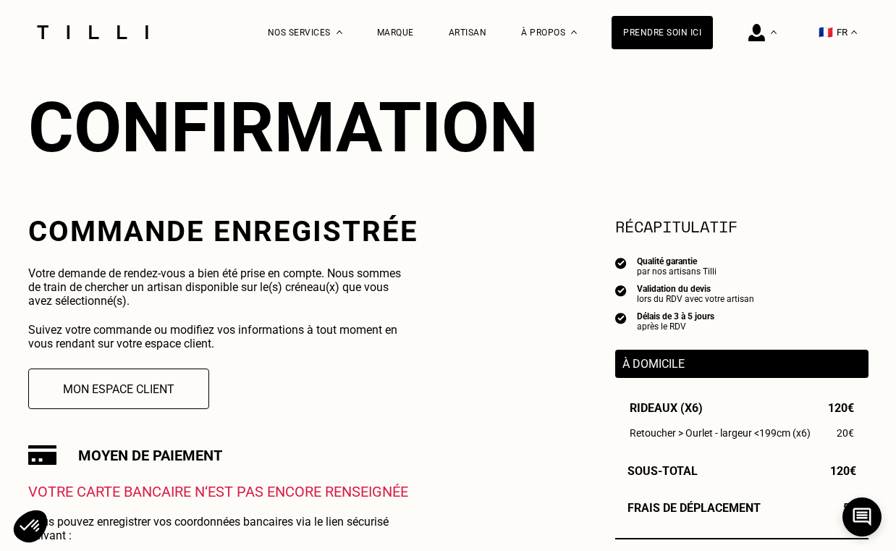
scroll to position [117, 0]
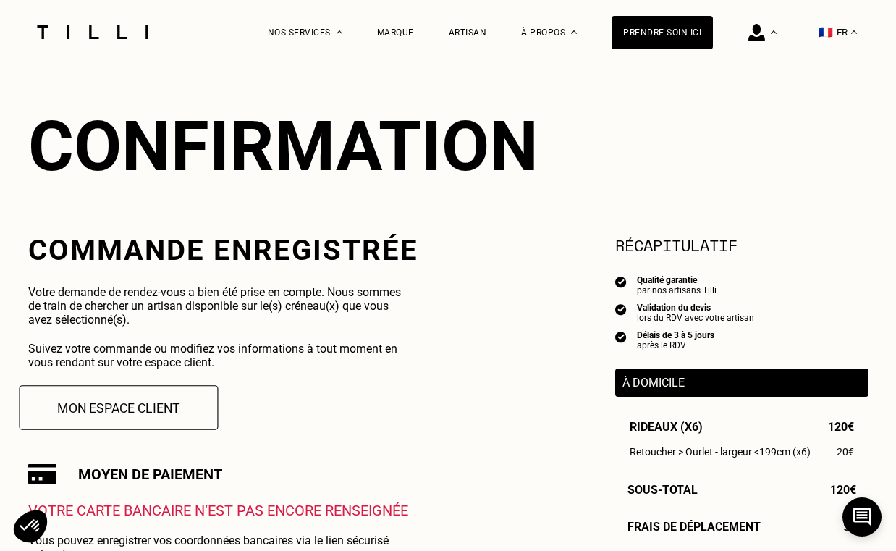
drag, startPoint x: 130, startPoint y: 407, endPoint x: 139, endPoint y: 403, distance: 9.4
click at [130, 407] on button "Mon espace client" at bounding box center [118, 407] width 199 height 45
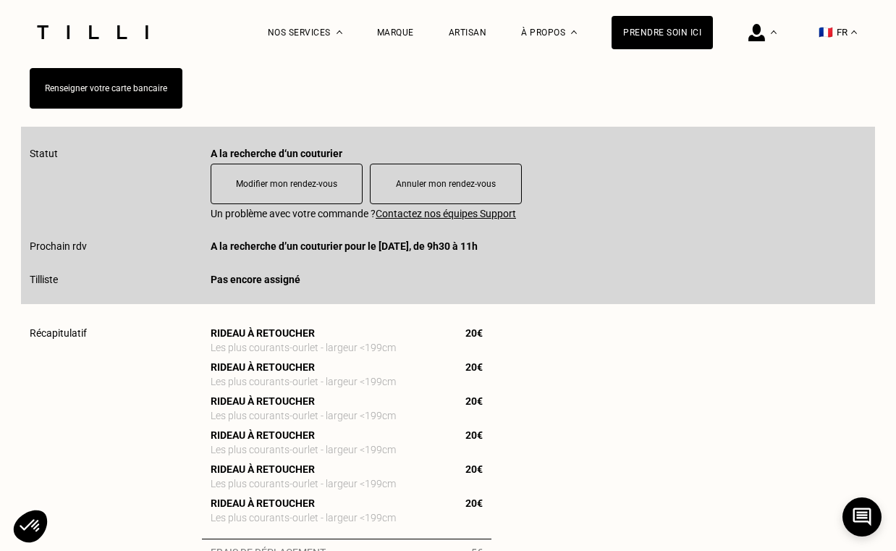
scroll to position [332, 0]
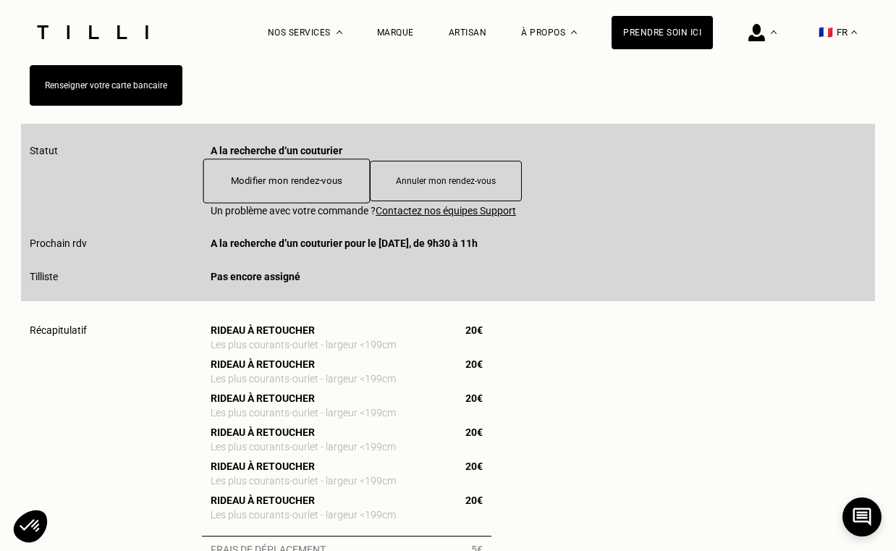
click at [313, 189] on button "Modifier mon rendez-vous" at bounding box center [286, 181] width 167 height 45
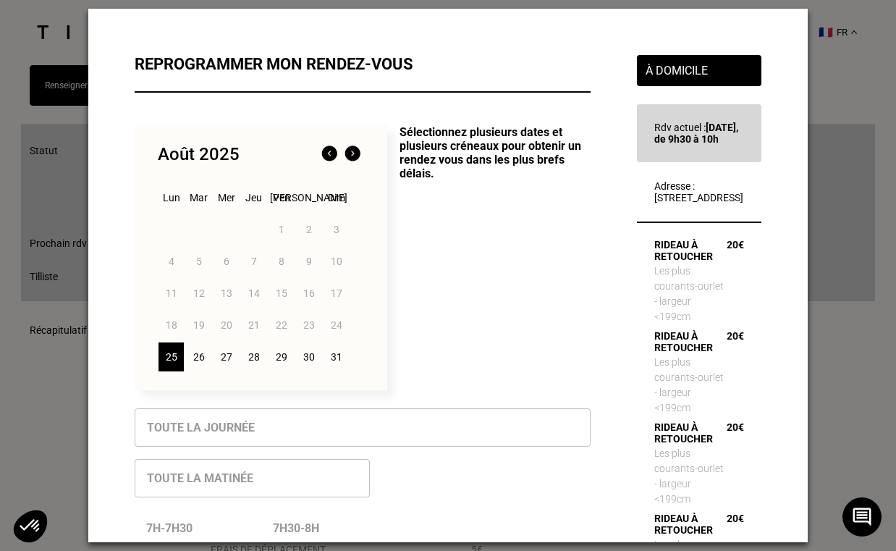
click at [224, 360] on div "27" at bounding box center [226, 356] width 25 height 29
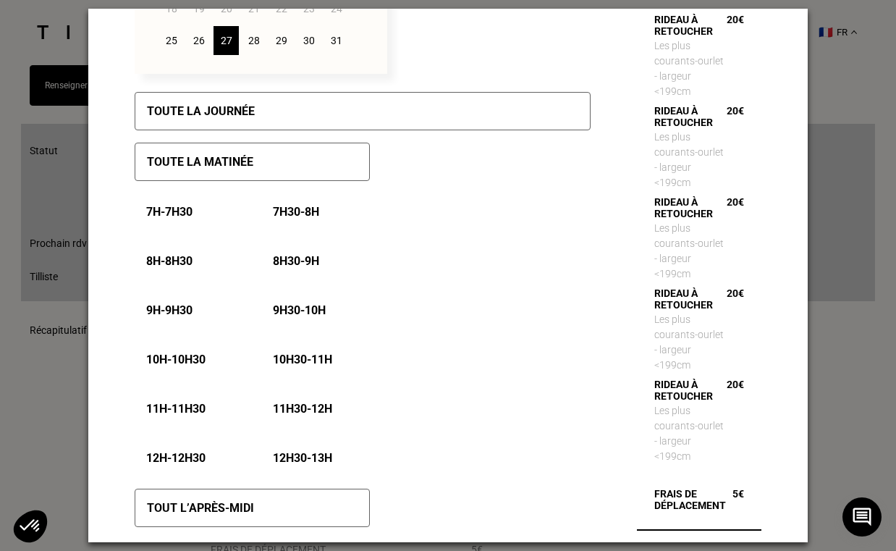
scroll to position [329, 0]
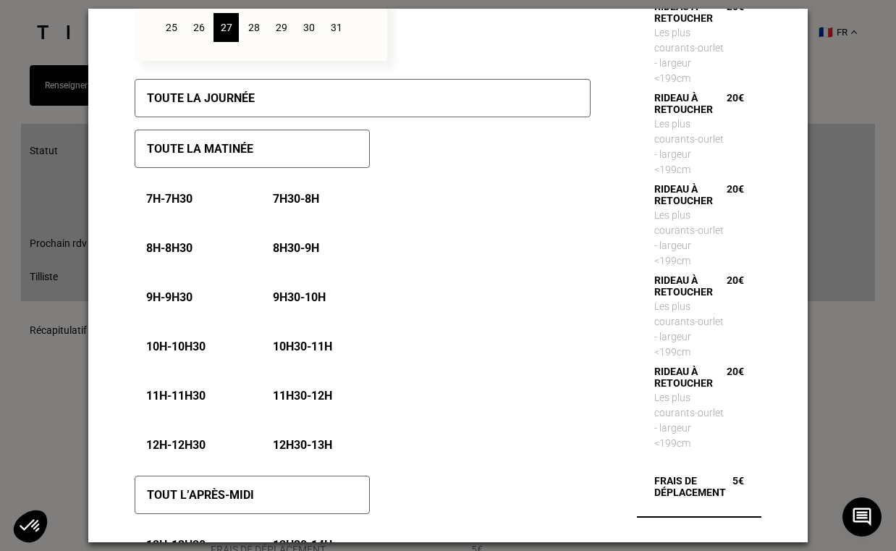
click at [174, 348] on p "10h - 10h30" at bounding box center [175, 346] width 59 height 14
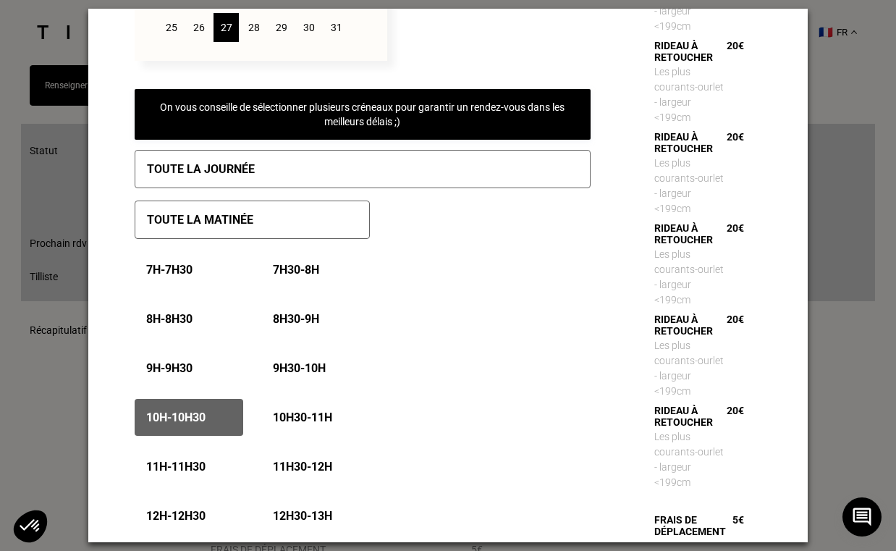
click at [300, 417] on p "10h30 - 11h" at bounding box center [302, 417] width 59 height 14
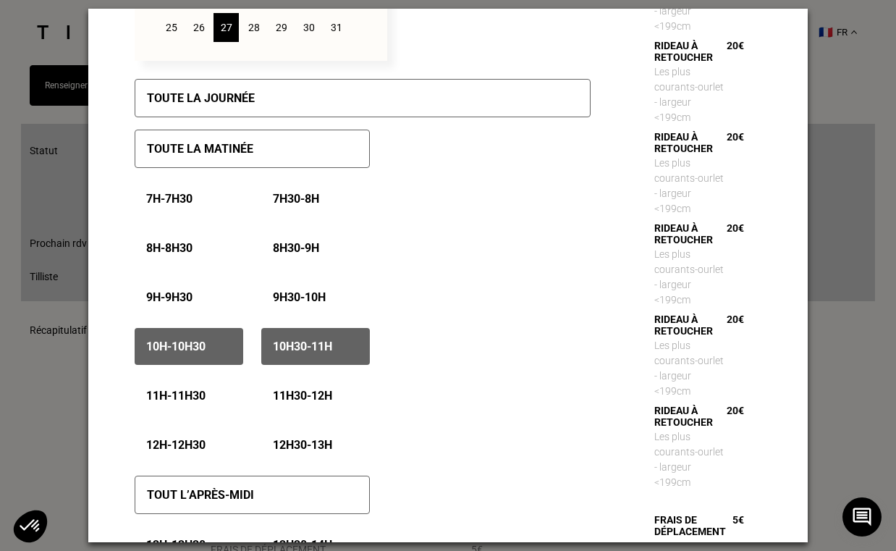
click at [195, 389] on div "11h - 11h30" at bounding box center [189, 395] width 109 height 37
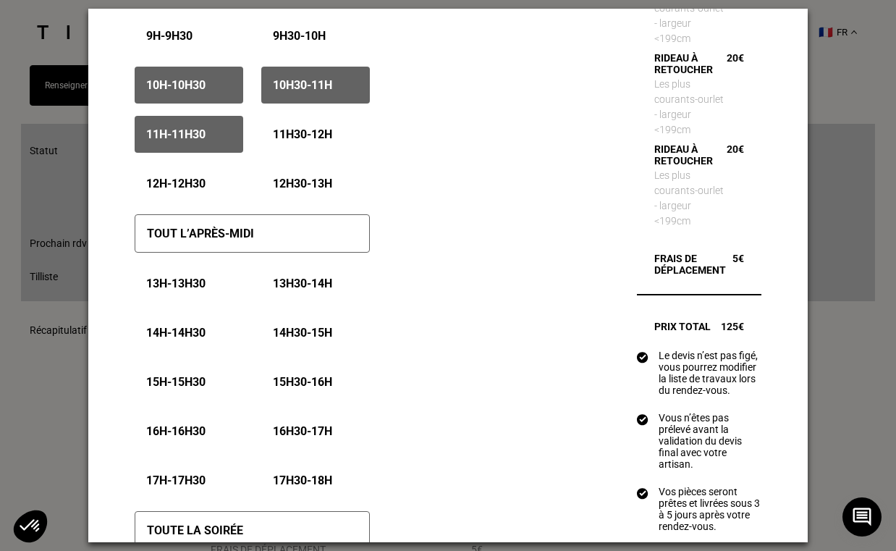
scroll to position [853, 0]
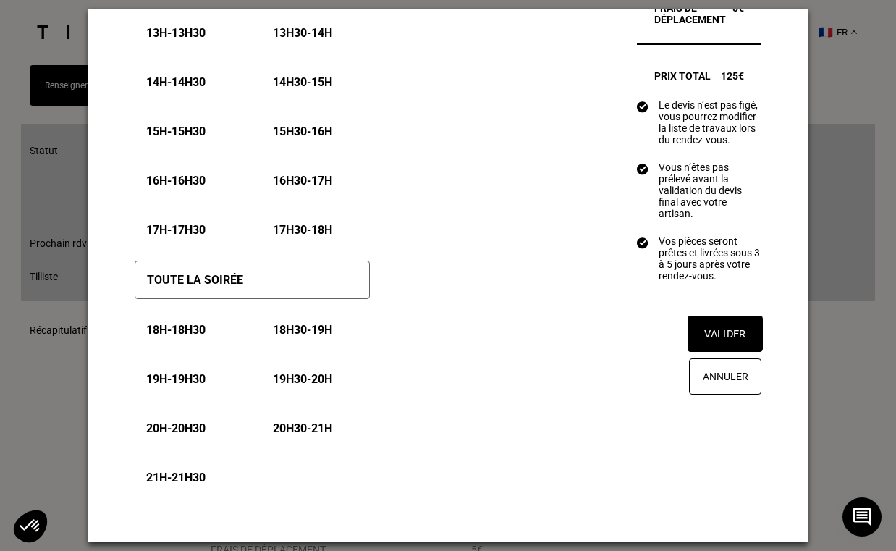
click at [714, 352] on button "Valider" at bounding box center [725, 334] width 75 height 36
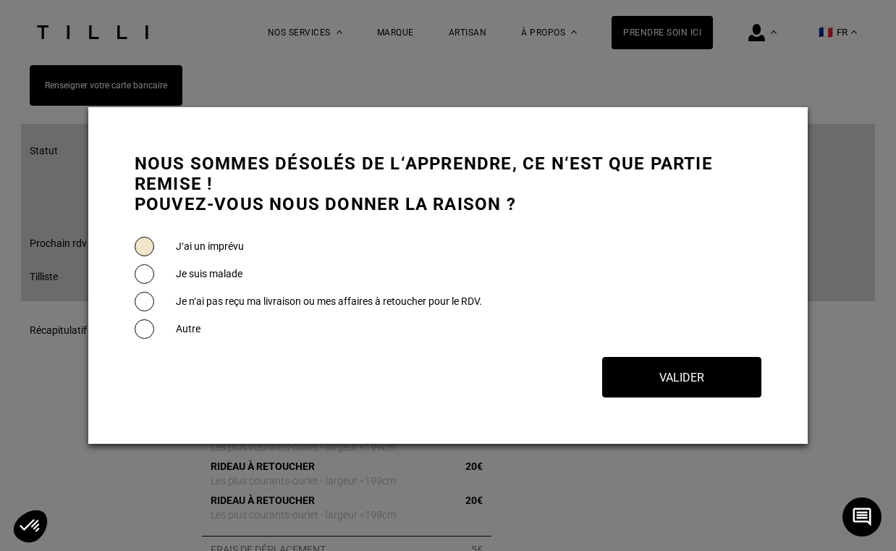
click at [145, 237] on span at bounding box center [145, 247] width 20 height 20
click at [623, 371] on button "Valider" at bounding box center [681, 377] width 175 height 45
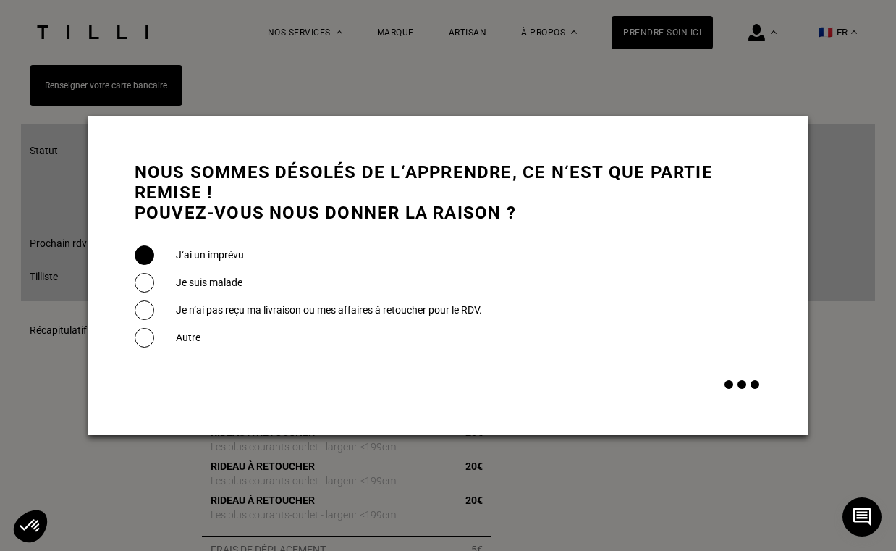
click at [618, 321] on div "J‘ai un imprévu Je suis malade Je n‘ai pas reçu ma livraison ou mes affaires à …" at bounding box center [449, 296] width 628 height 110
click at [360, 259] on div "J‘ai un imprévu Je suis malade Je n‘ai pas reçu ma livraison ou mes affaires à …" at bounding box center [449, 296] width 628 height 110
click at [206, 276] on label "Je suis malade" at bounding box center [209, 282] width 67 height 12
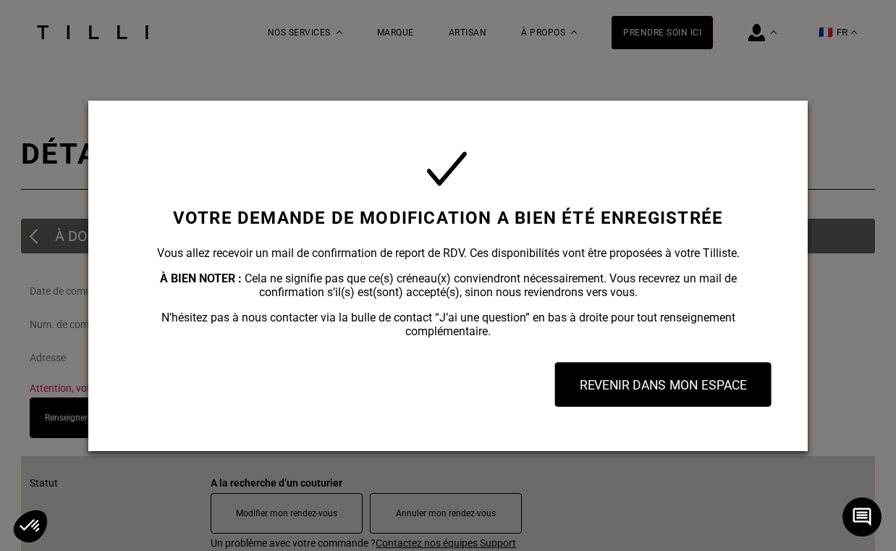
click at [608, 376] on button "Revenir dans mon espace" at bounding box center [663, 384] width 216 height 45
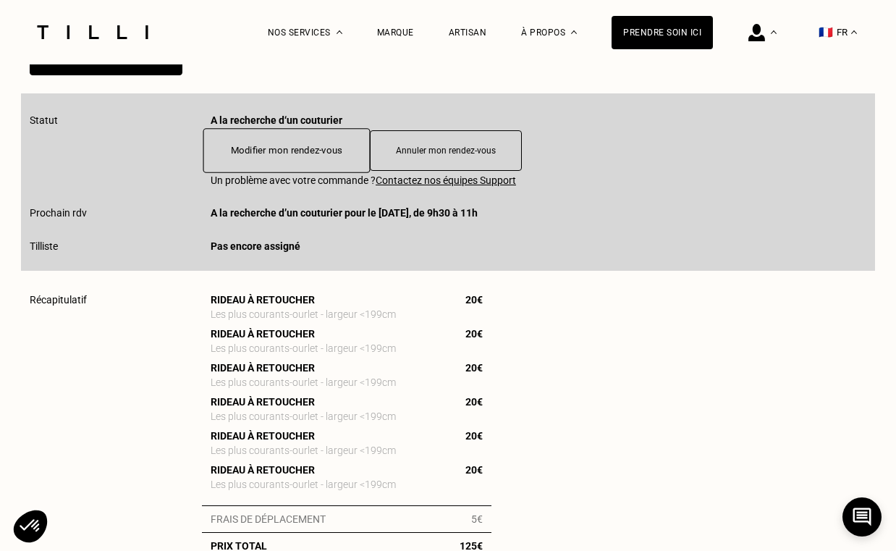
scroll to position [366, 0]
